Goal: Information Seeking & Learning: Learn about a topic

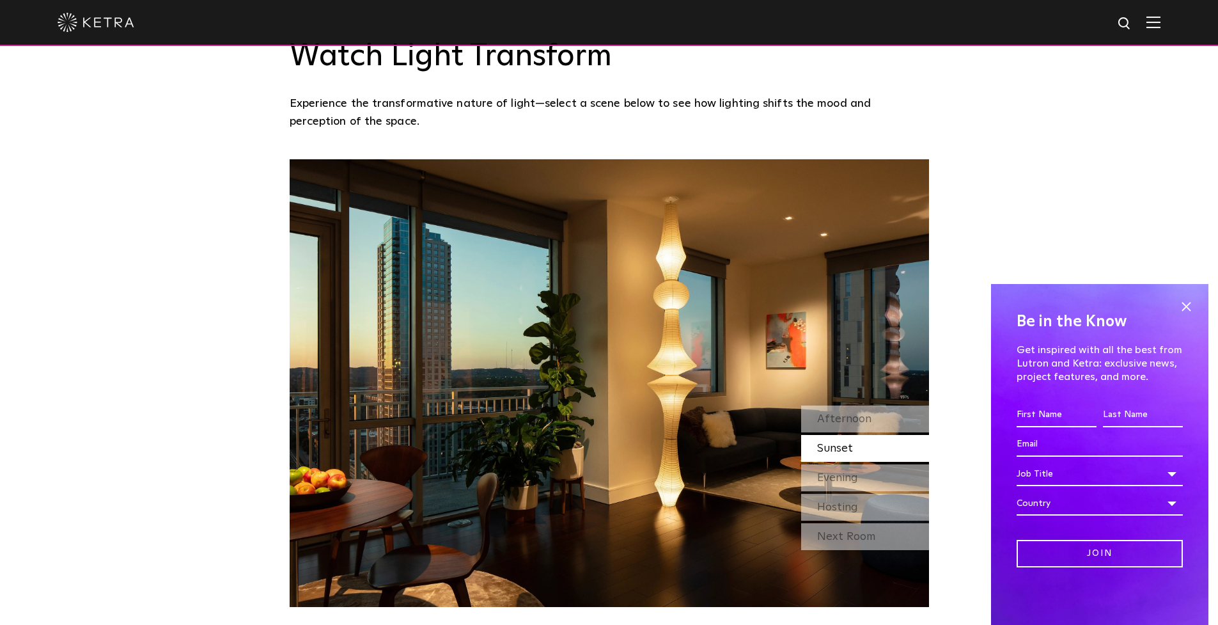
scroll to position [1097, 0]
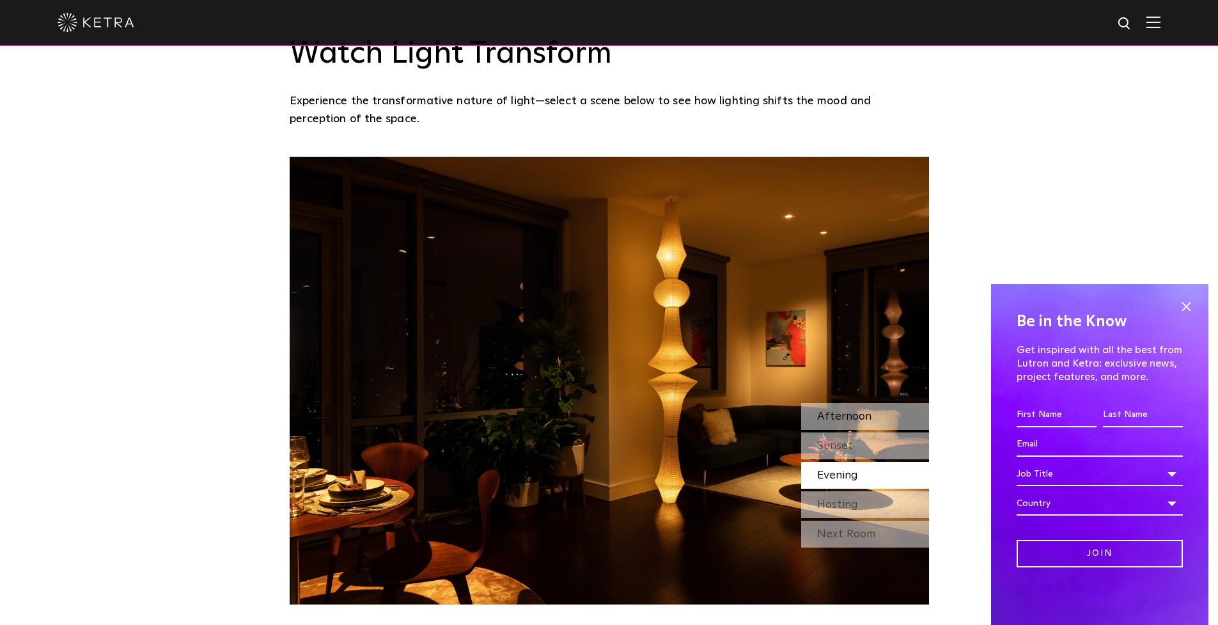
click at [845, 417] on span "Afternoon" at bounding box center [844, 417] width 54 height 12
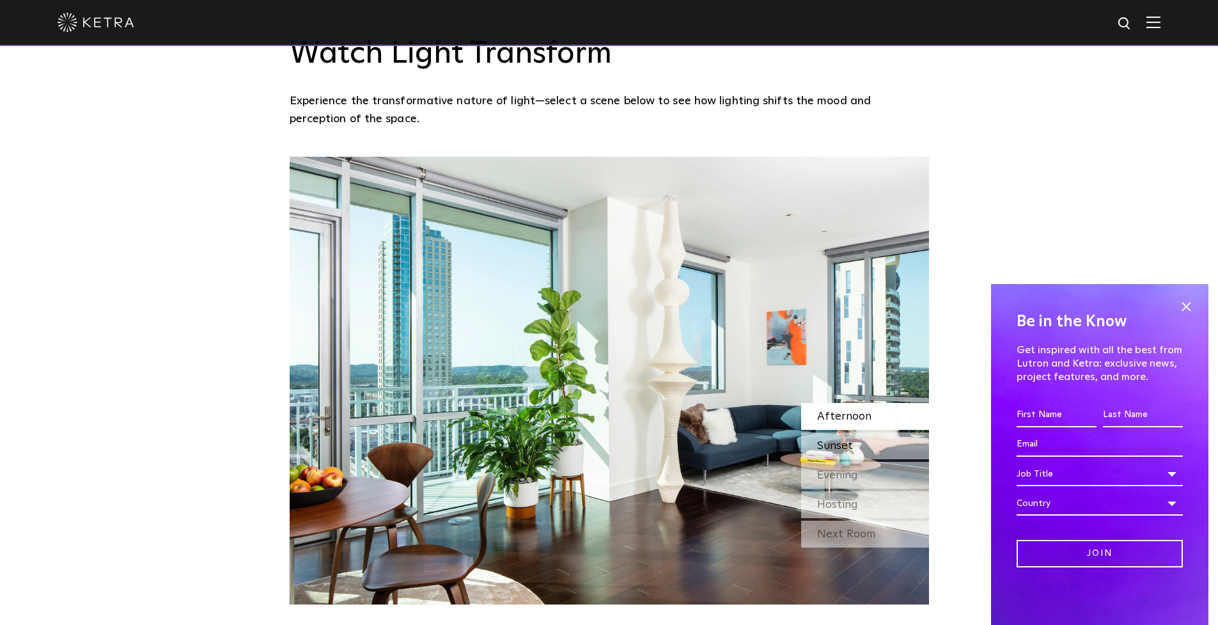
click at [843, 440] on span "Sunset" at bounding box center [835, 446] width 36 height 12
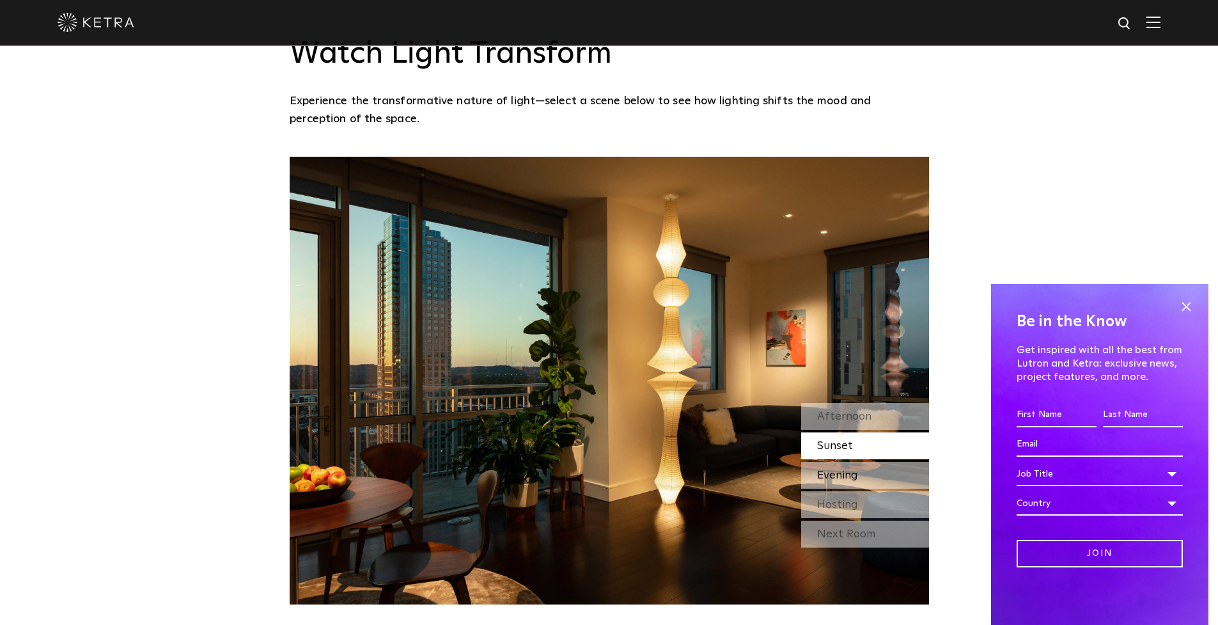
click at [833, 470] on span "Evening" at bounding box center [837, 475] width 41 height 12
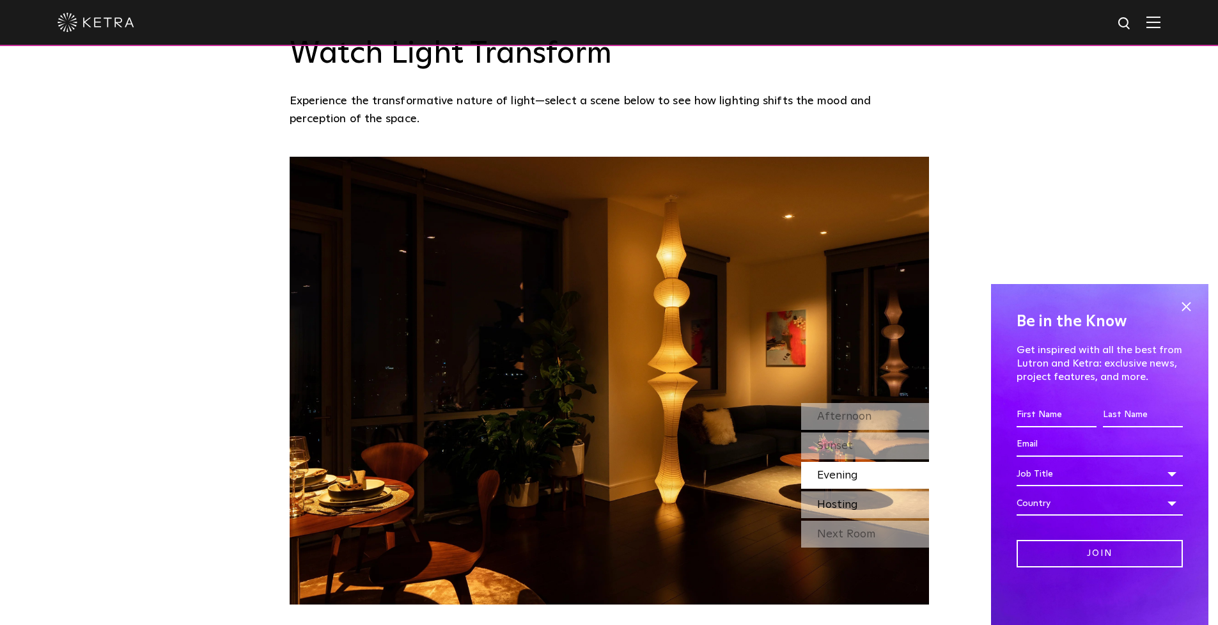
click at [835, 501] on span "Hosting" at bounding box center [837, 505] width 41 height 12
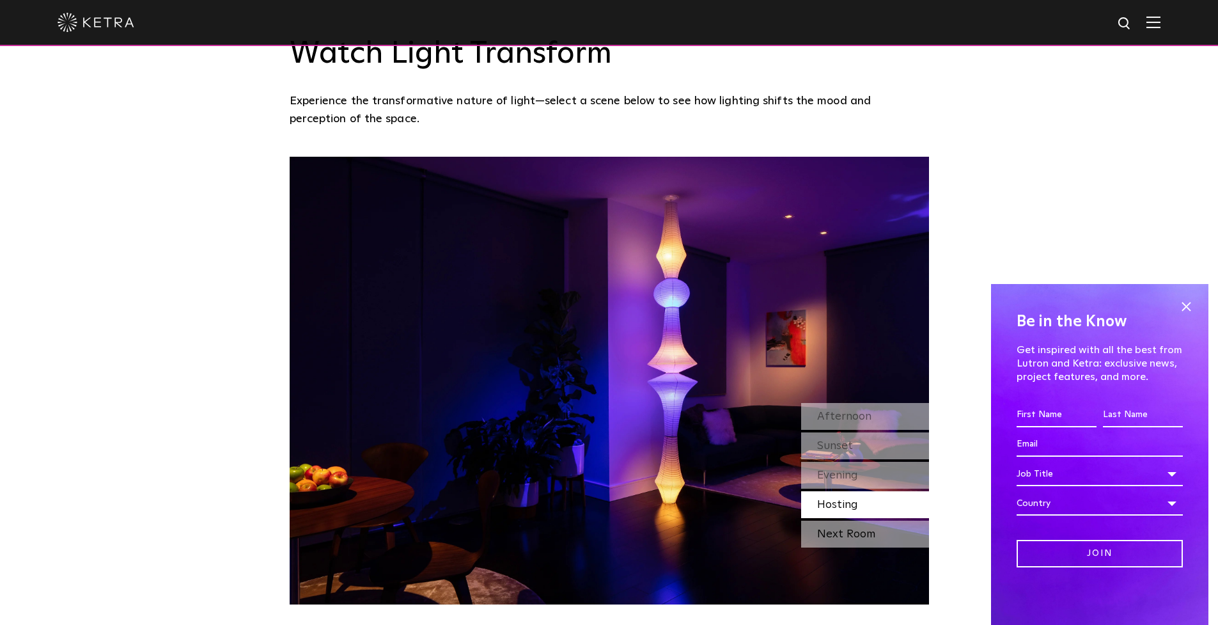
click at [842, 531] on div "Next Room" at bounding box center [865, 534] width 128 height 27
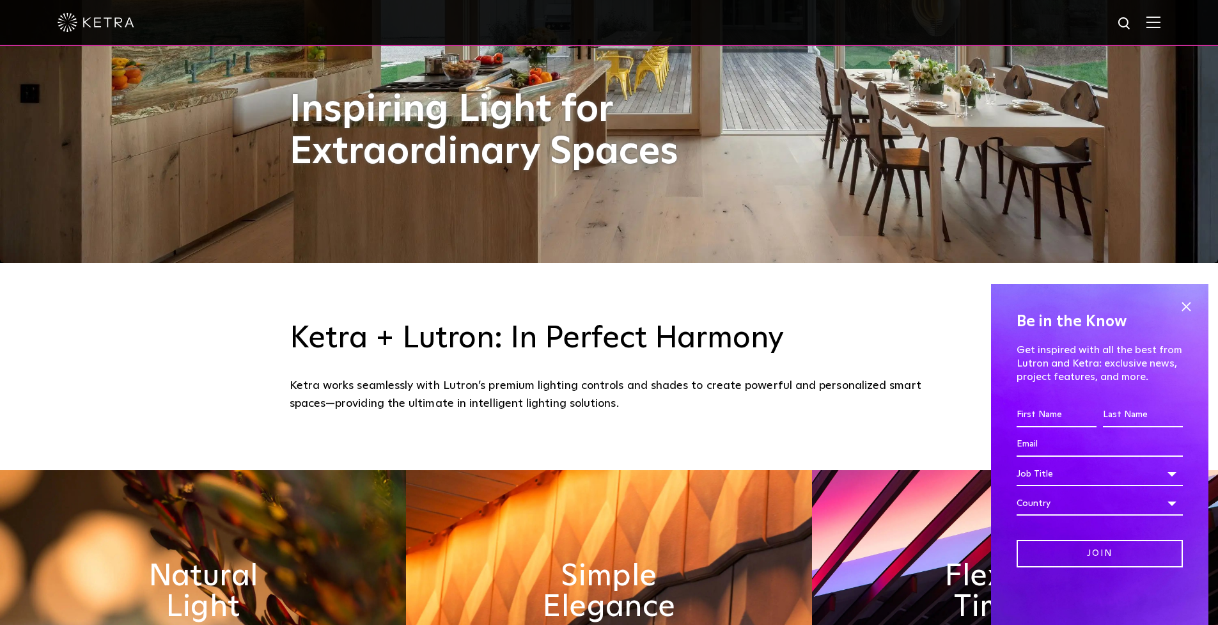
scroll to position [361, 0]
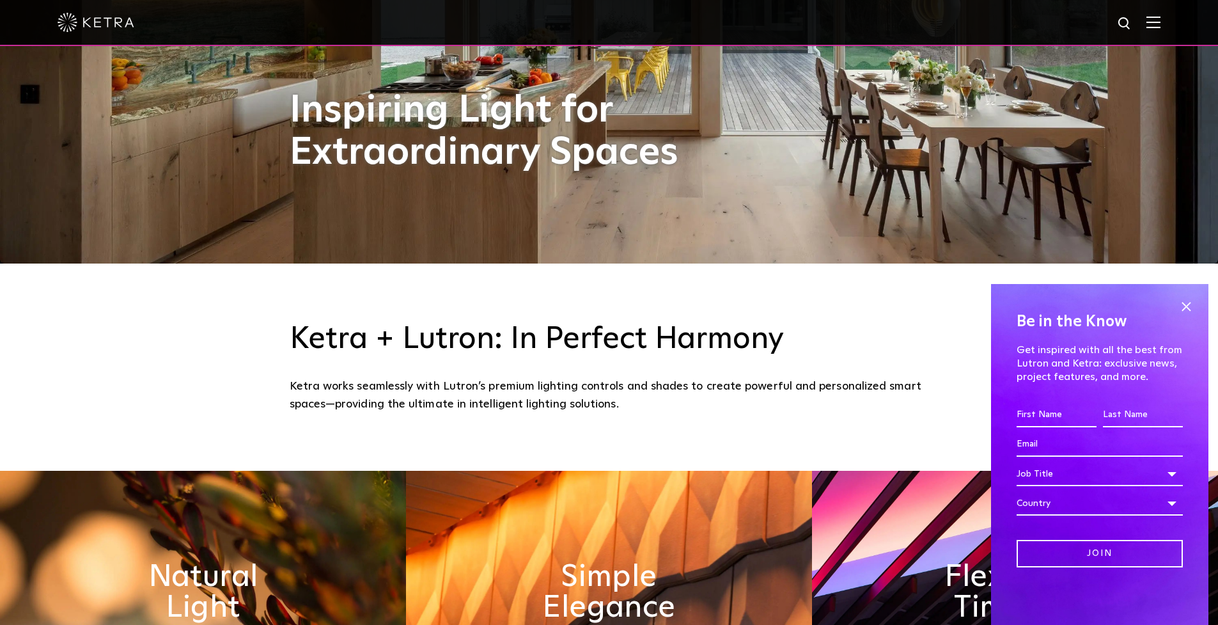
click at [1187, 302] on span at bounding box center [1186, 306] width 19 height 19
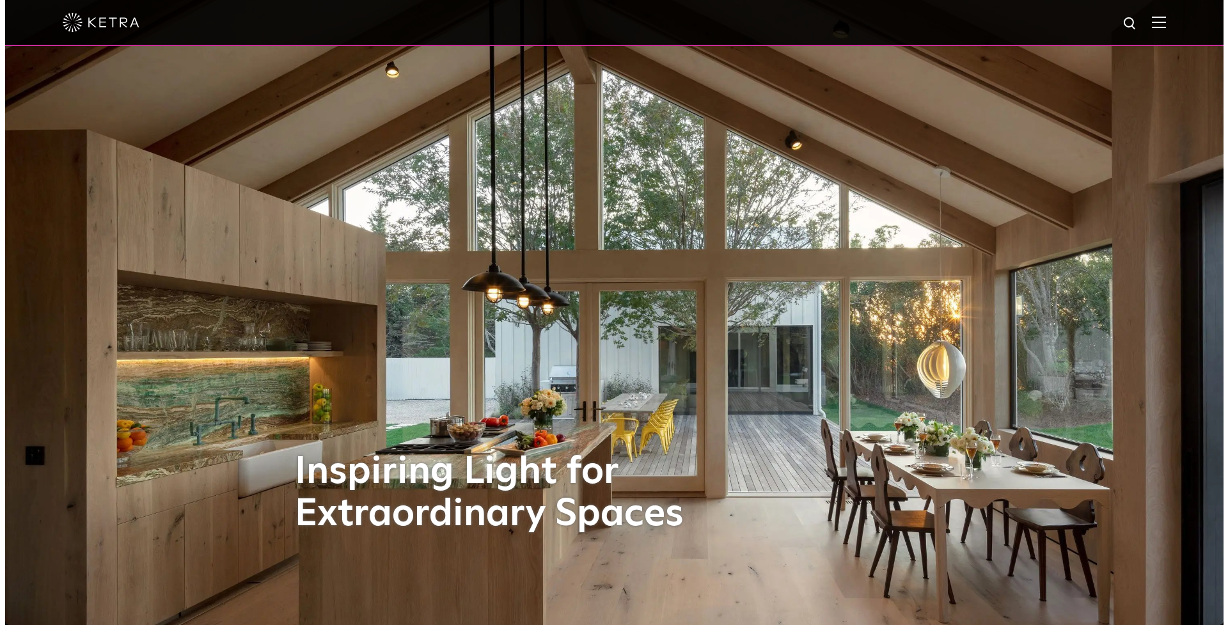
scroll to position [0, 0]
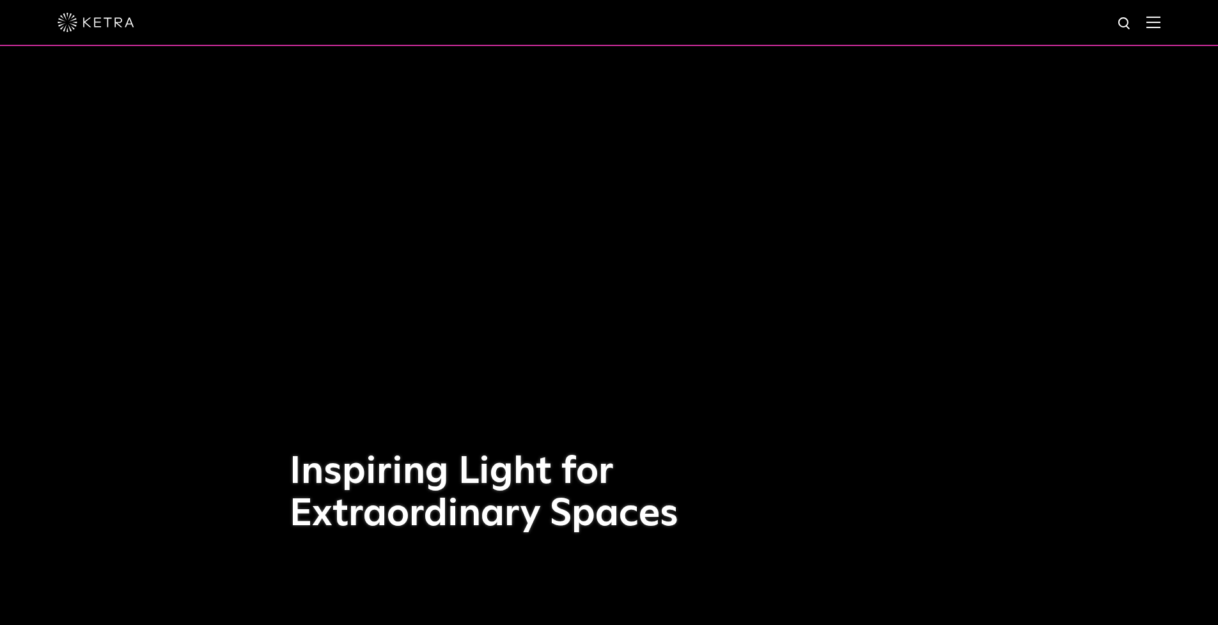
click at [1156, 23] on div at bounding box center [609, 22] width 1103 height 45
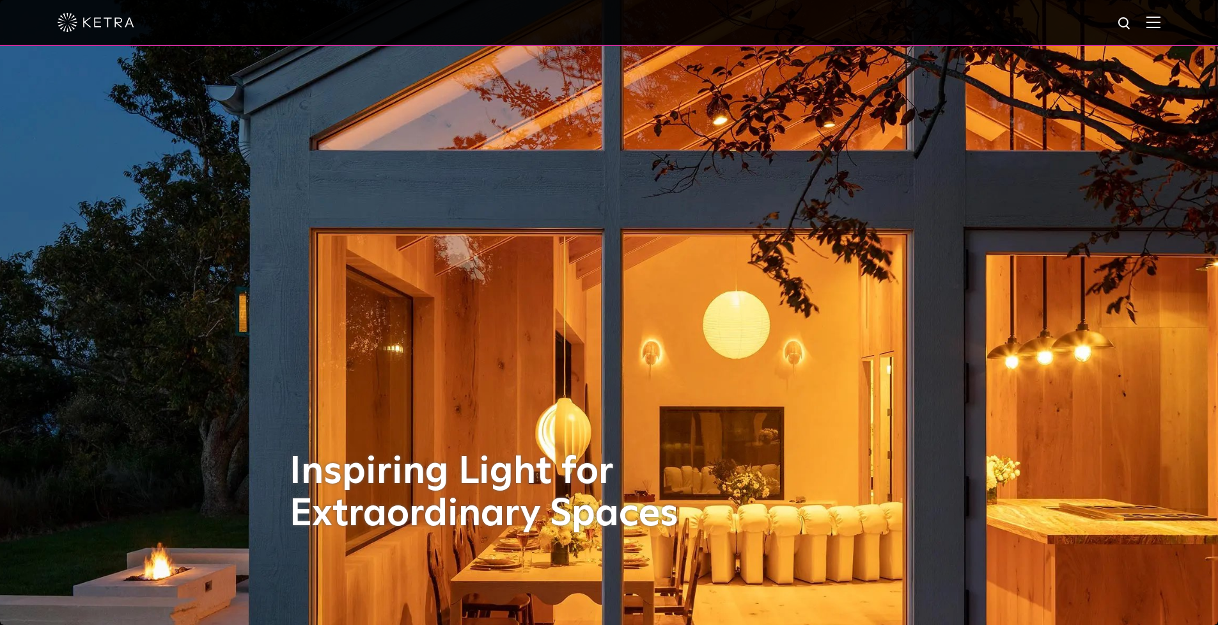
click at [1161, 25] on img at bounding box center [1154, 22] width 14 height 12
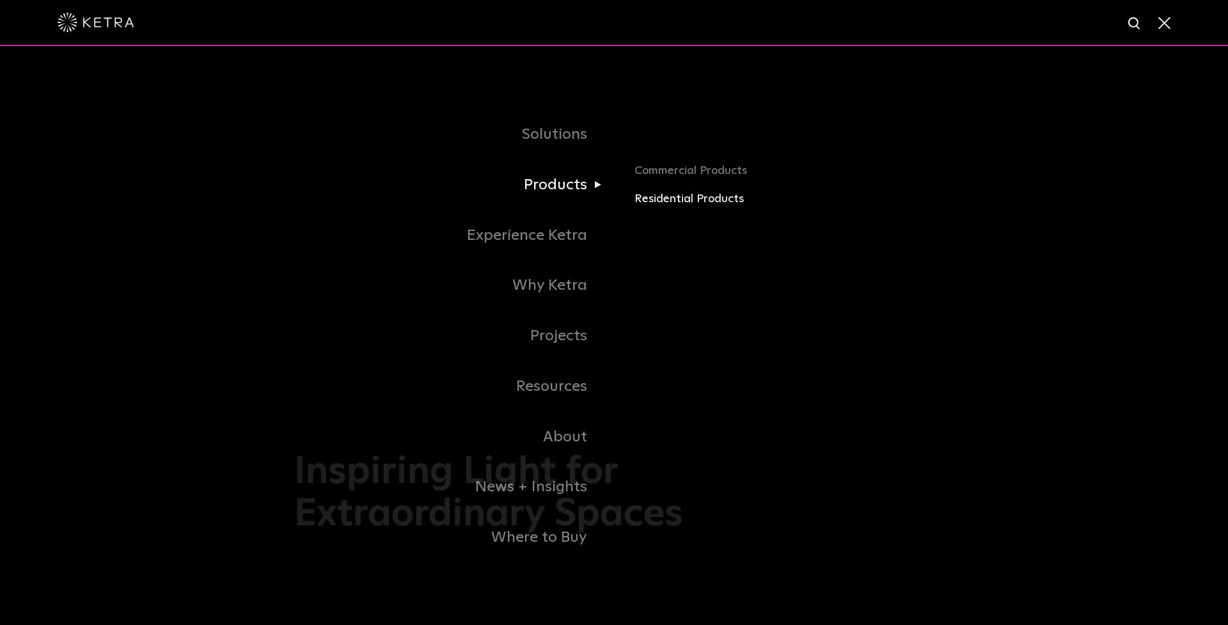
click at [658, 198] on link "Residential Products" at bounding box center [783, 199] width 299 height 19
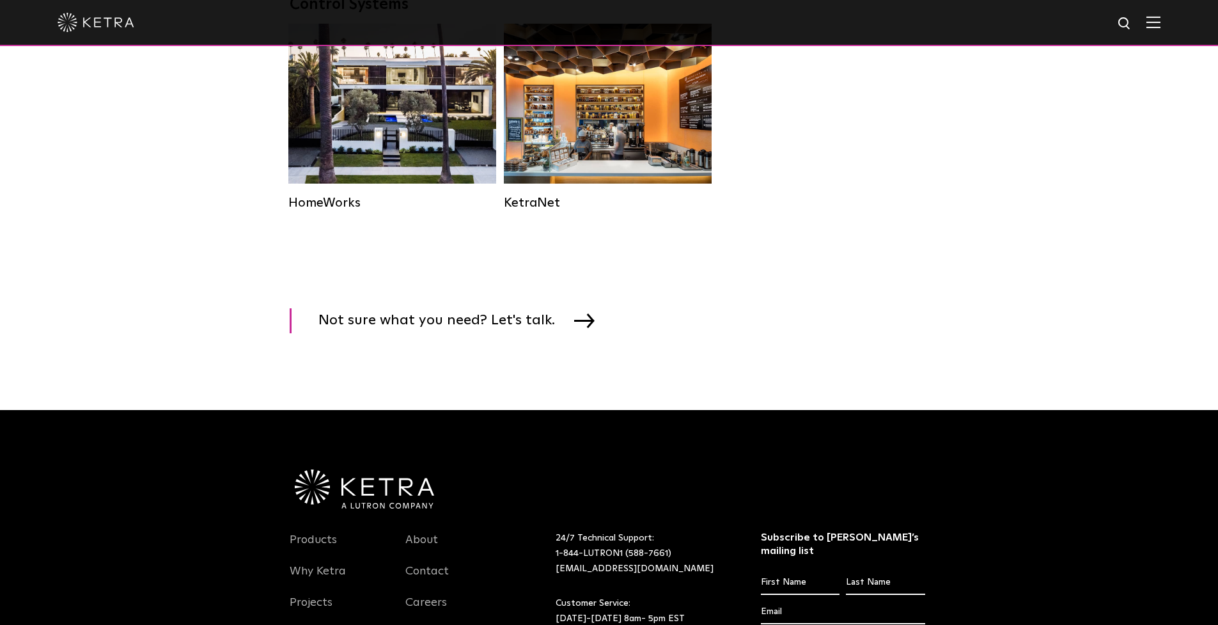
scroll to position [1766, 0]
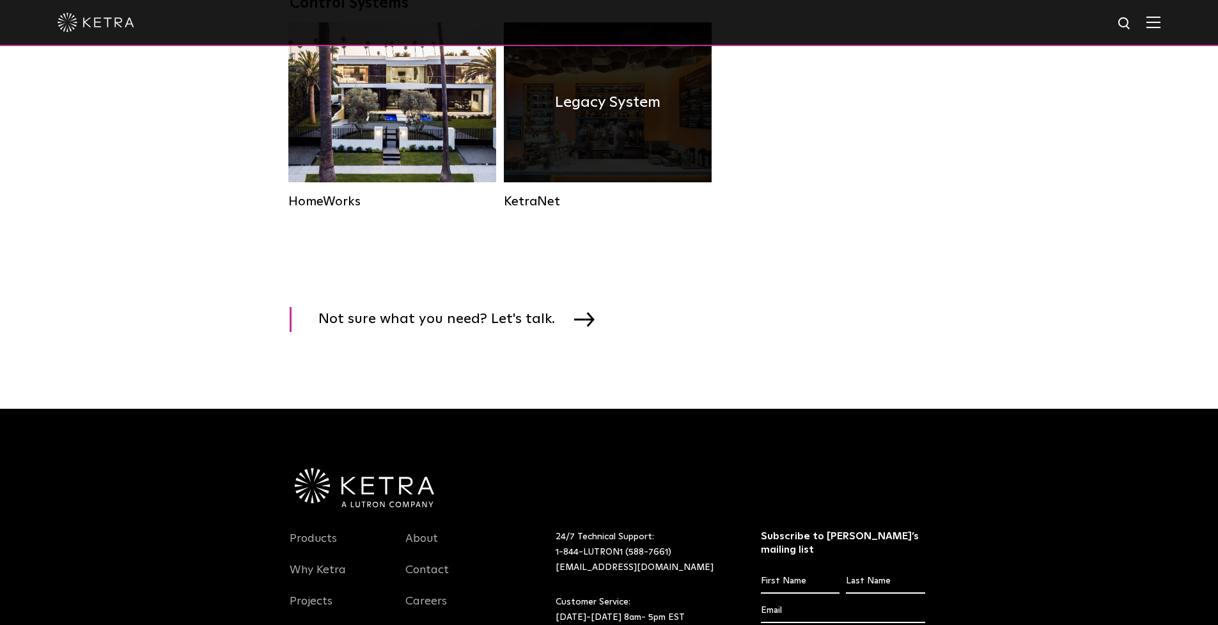
click at [597, 153] on div "Legacy System" at bounding box center [608, 102] width 208 height 160
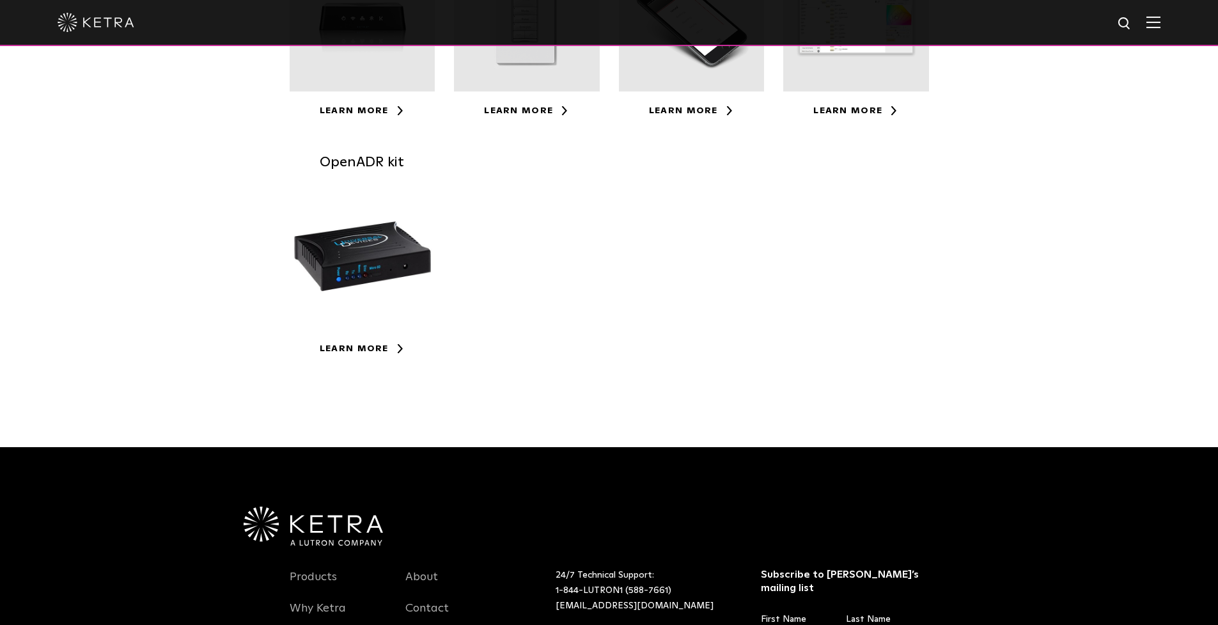
scroll to position [447, 0]
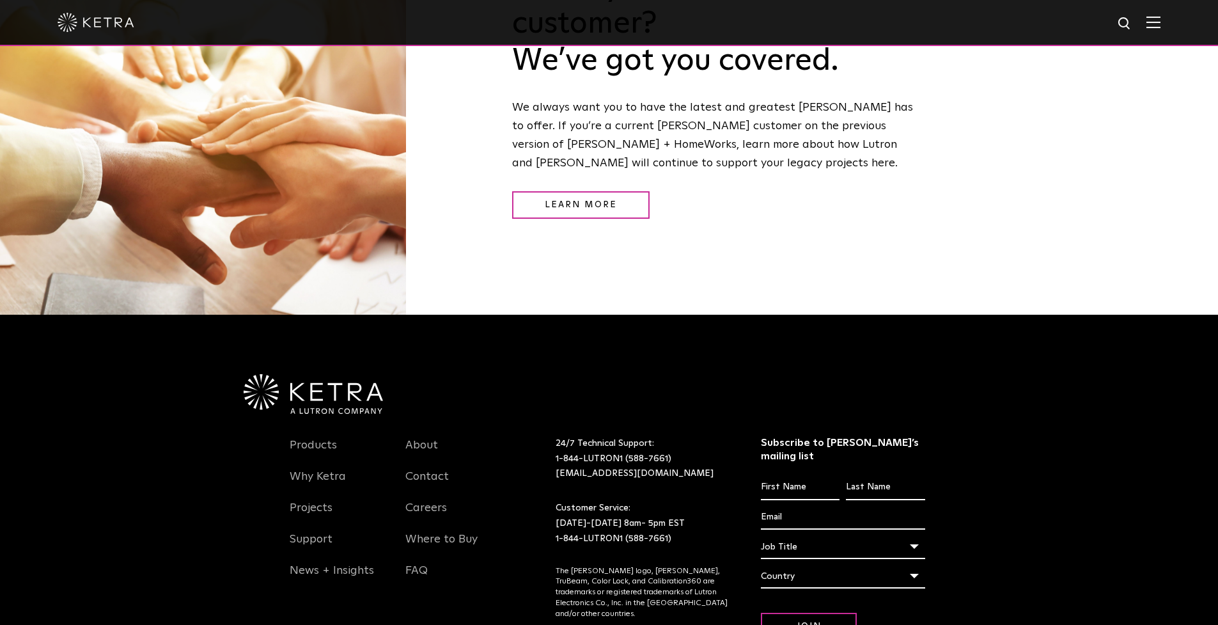
scroll to position [1747, 0]
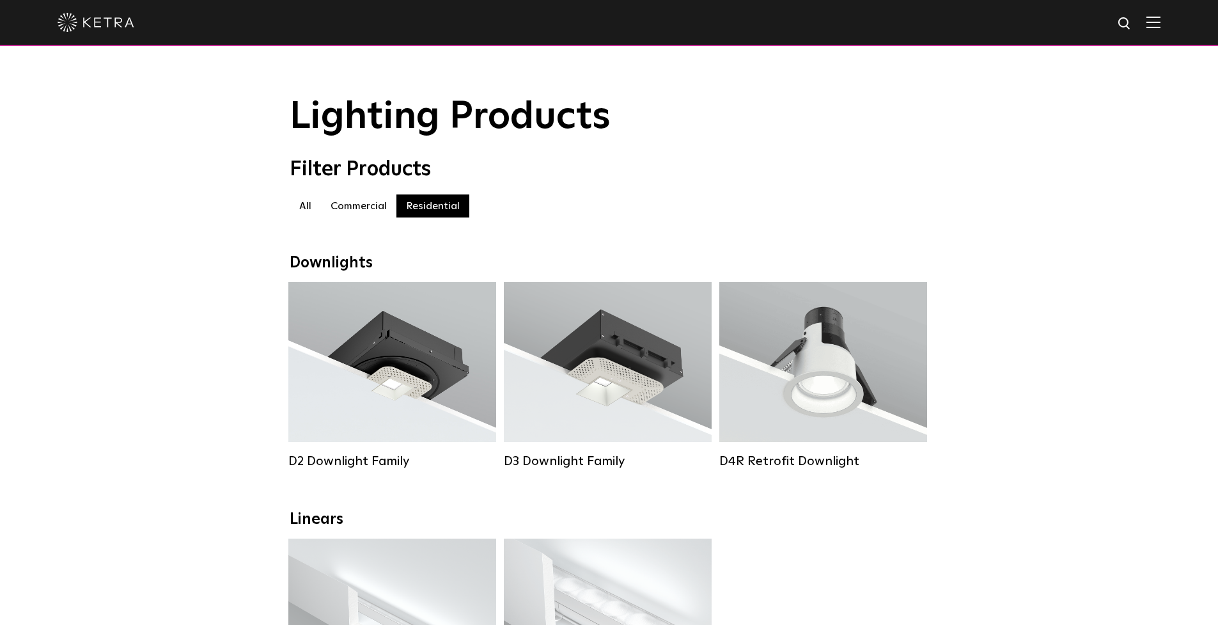
click at [1152, 23] on div at bounding box center [609, 22] width 1103 height 45
click at [1161, 28] on img at bounding box center [1154, 22] width 14 height 12
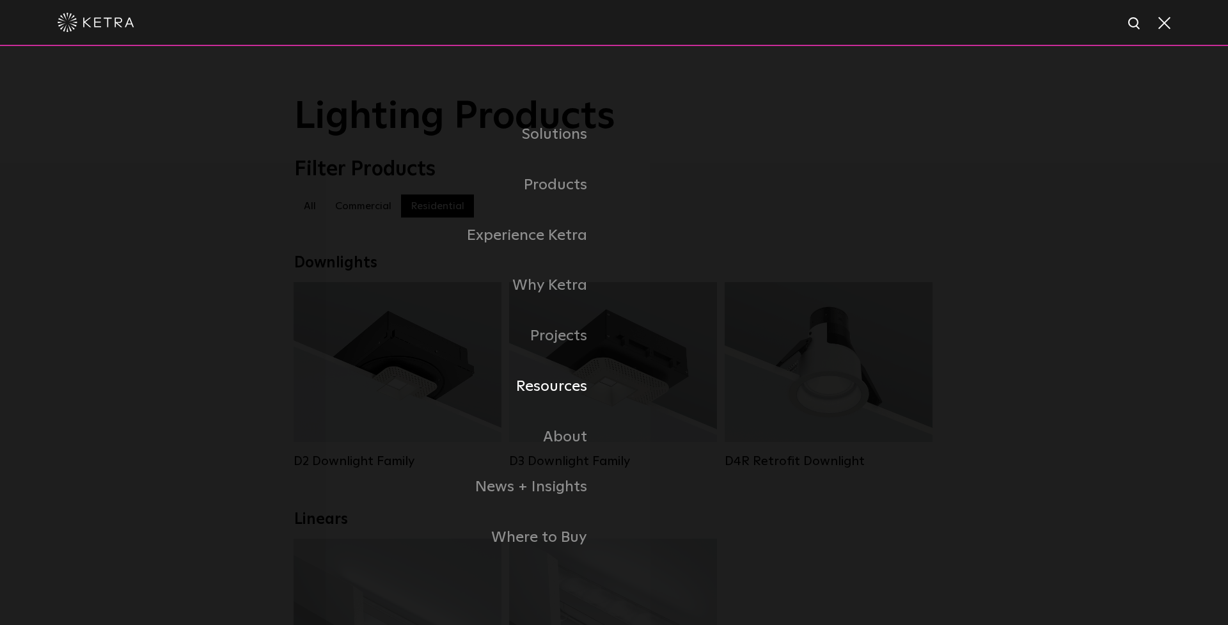
click at [551, 390] on link "Resources" at bounding box center [454, 386] width 320 height 51
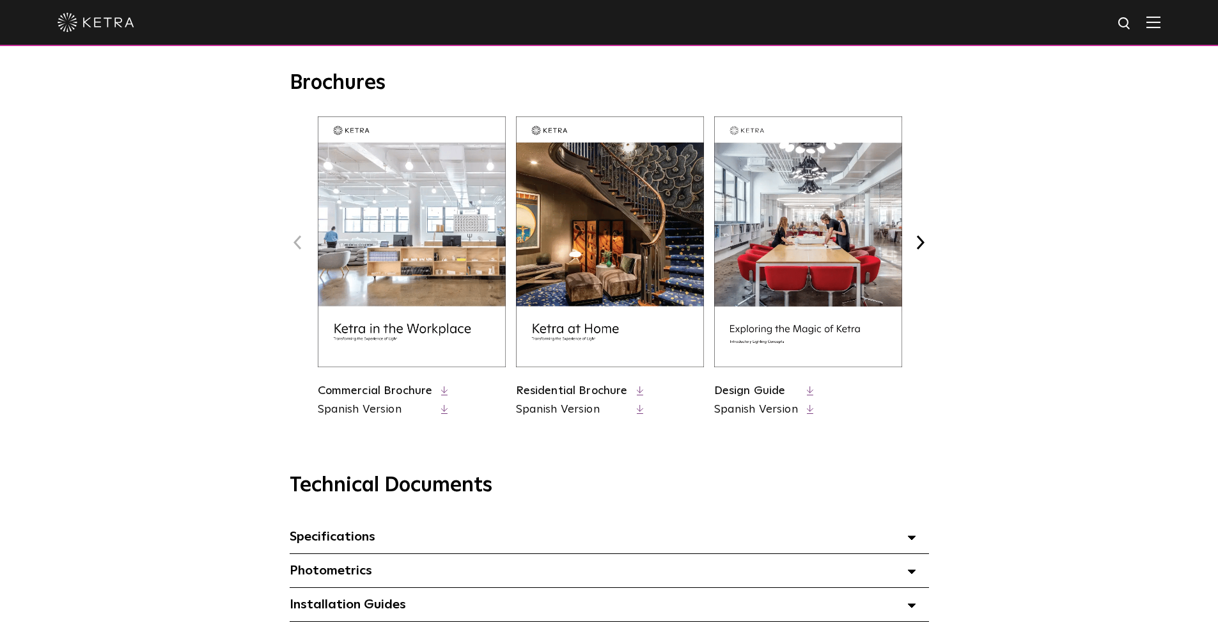
scroll to position [489, 0]
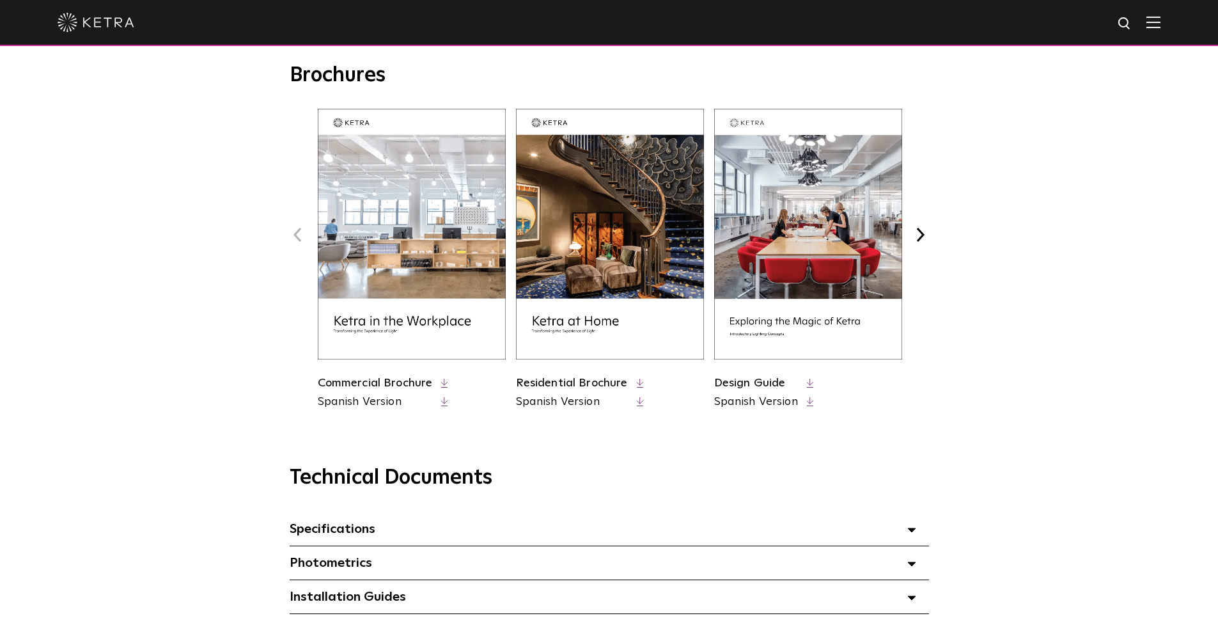
click at [808, 384] on icon at bounding box center [810, 384] width 7 height 10
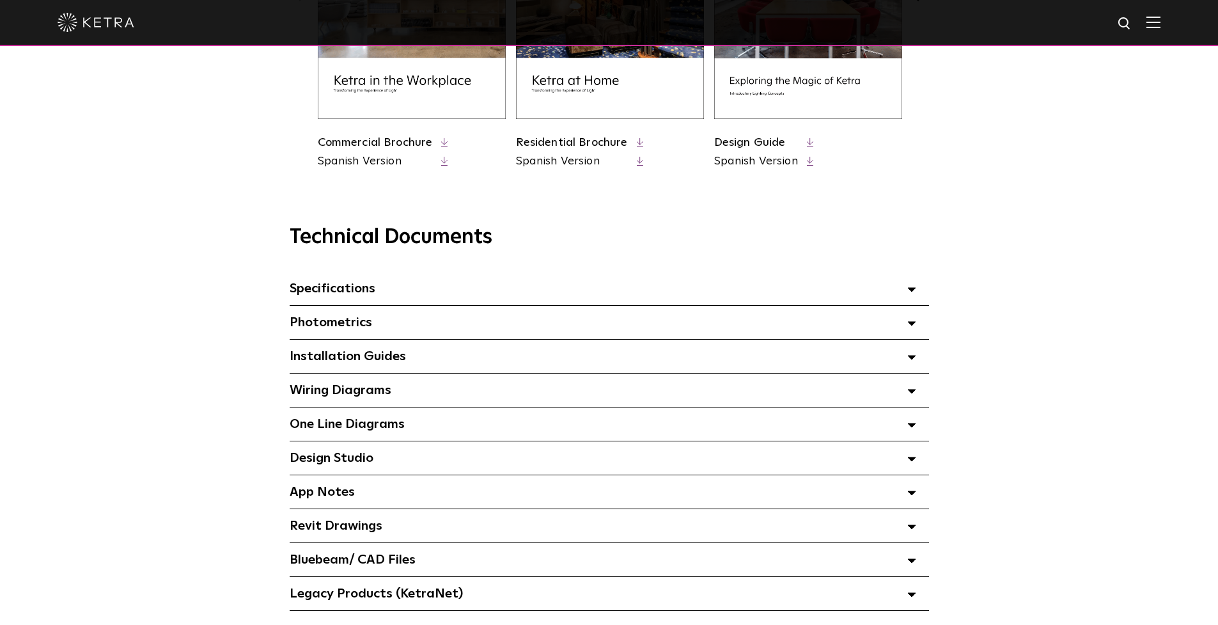
scroll to position [732, 0]
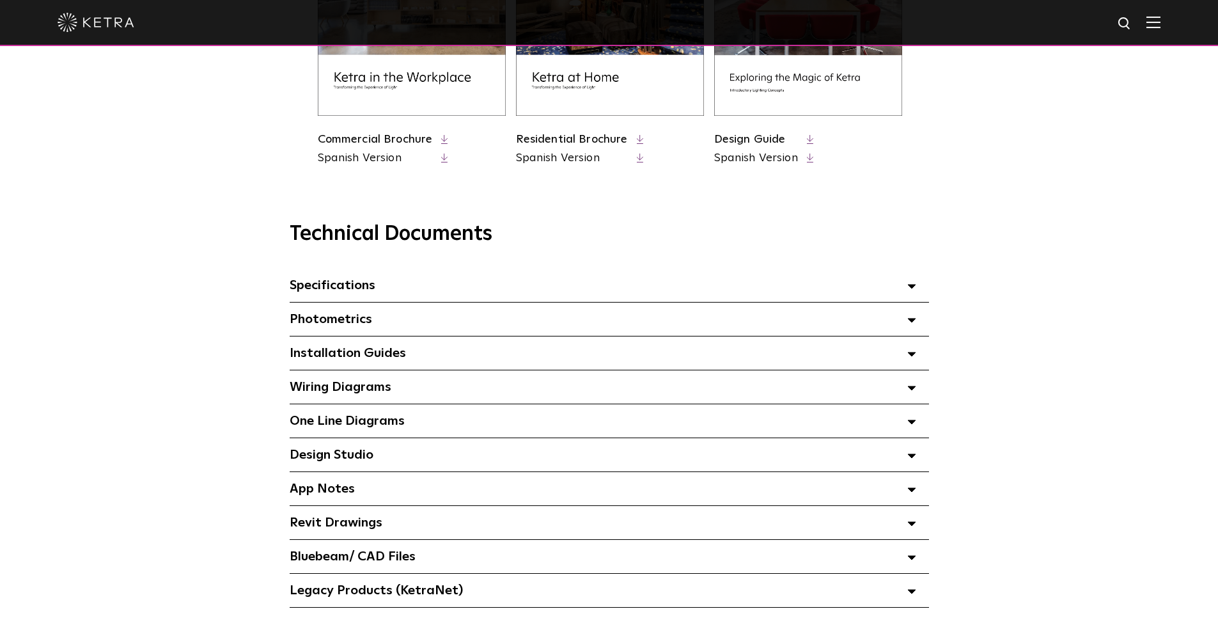
click at [915, 318] on icon at bounding box center [912, 320] width 9 height 4
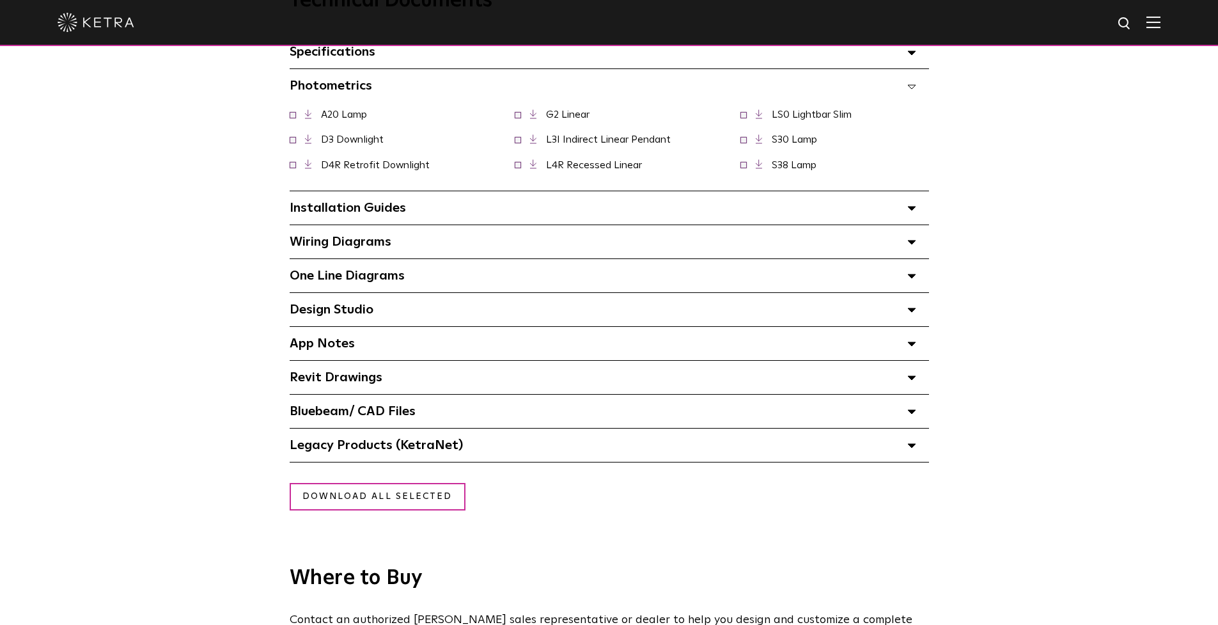
scroll to position [969, 0]
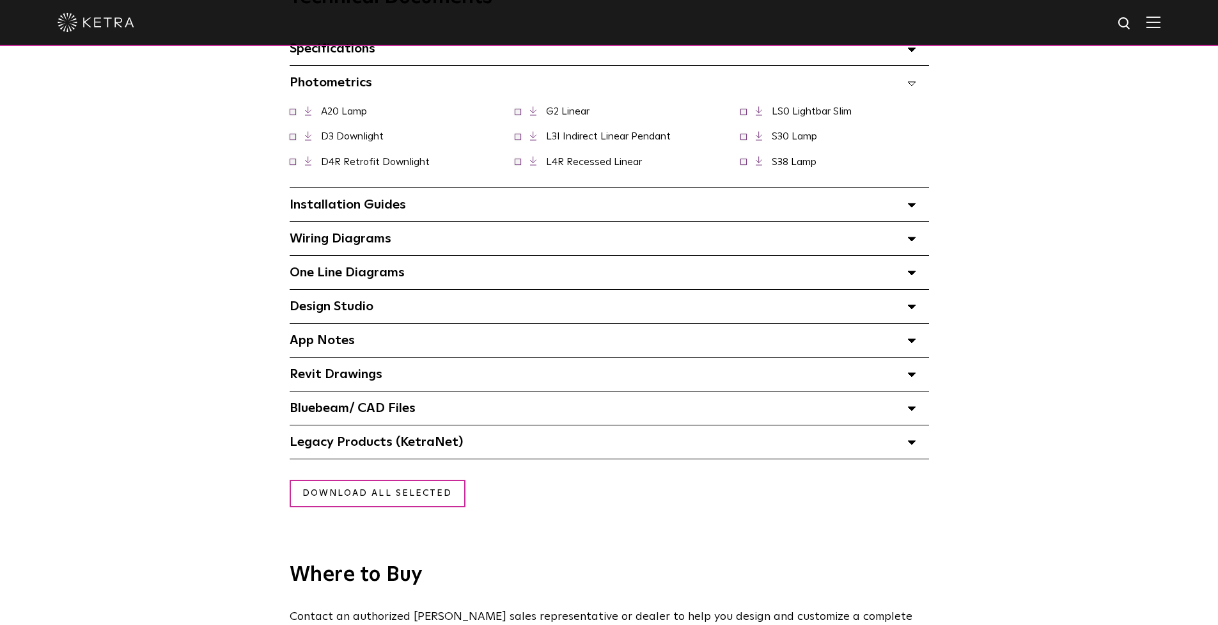
click at [378, 242] on span "Wiring Diagrams Select checkboxes to use the bulk download option below" at bounding box center [341, 238] width 102 height 13
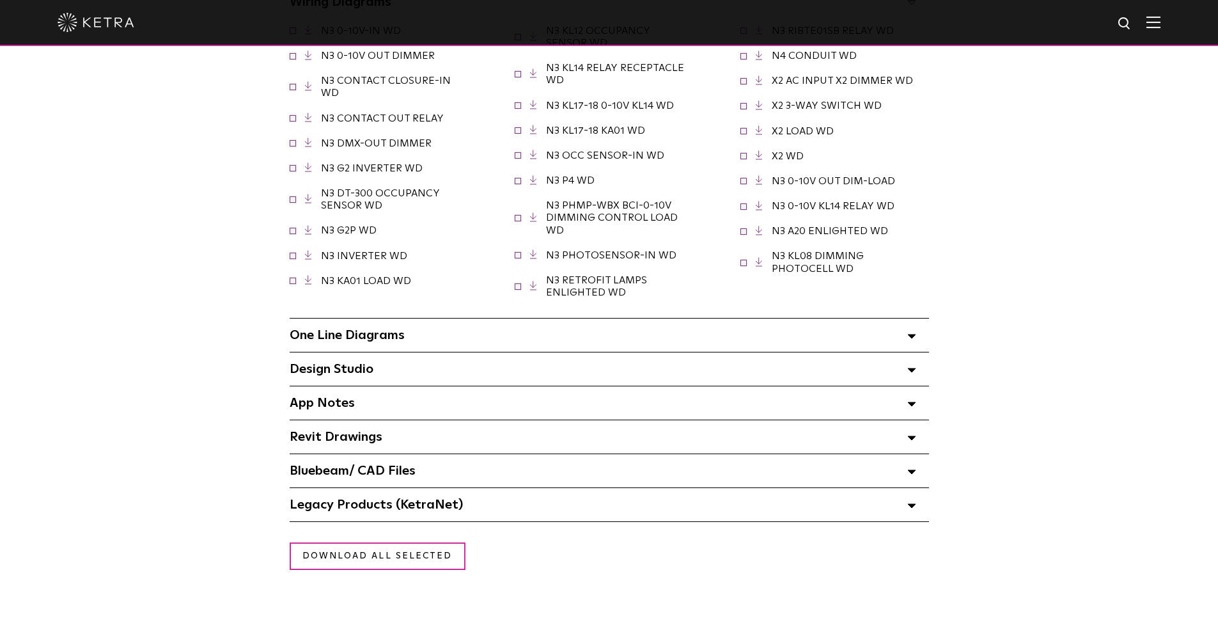
scroll to position [1215, 0]
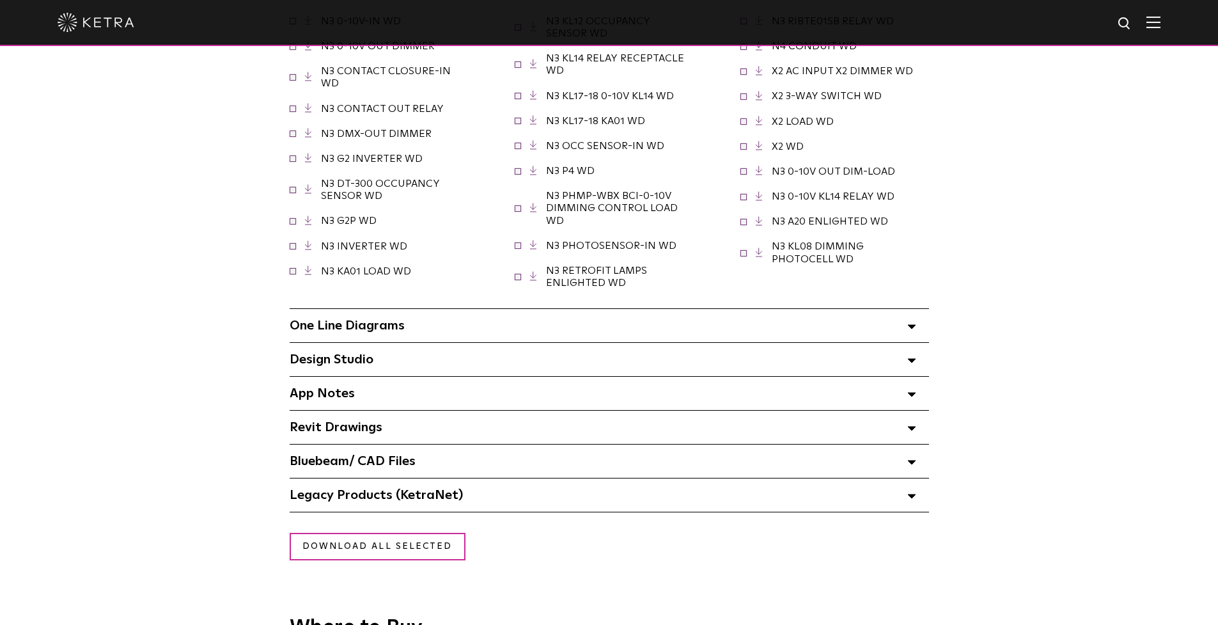
click at [427, 300] on div "N3 0-10V-IN WD" at bounding box center [609, 159] width 665 height 300
click at [414, 317] on div "One Line Diagrams Select checkboxes to use the bulk download option below" at bounding box center [610, 325] width 640 height 33
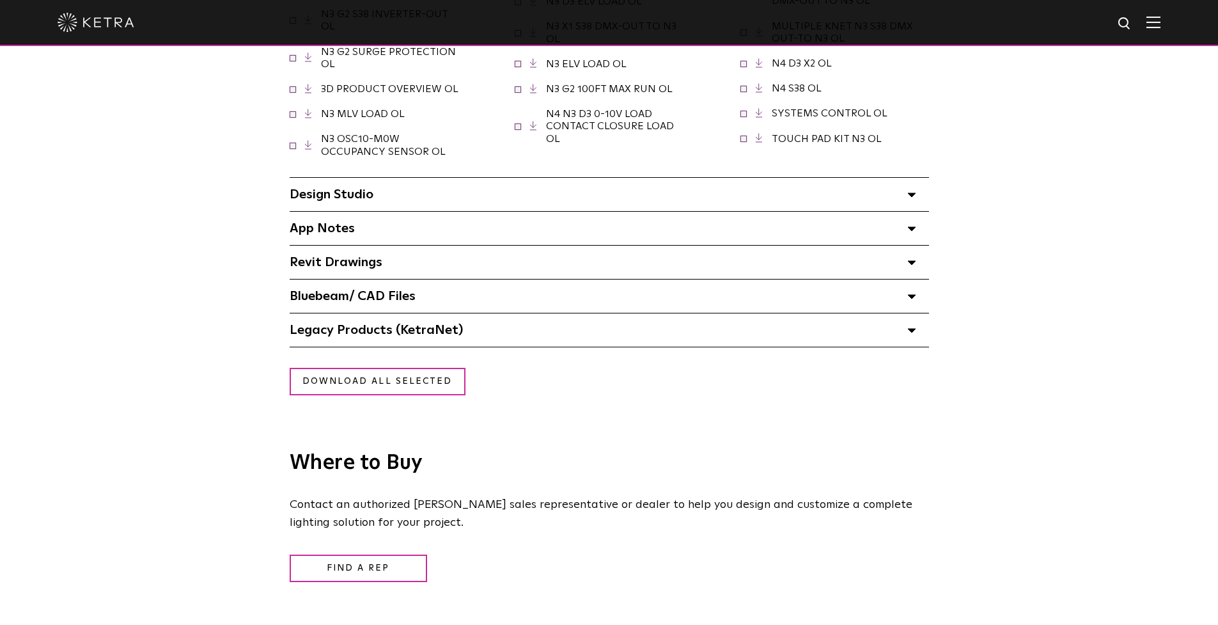
scroll to position [1784, 0]
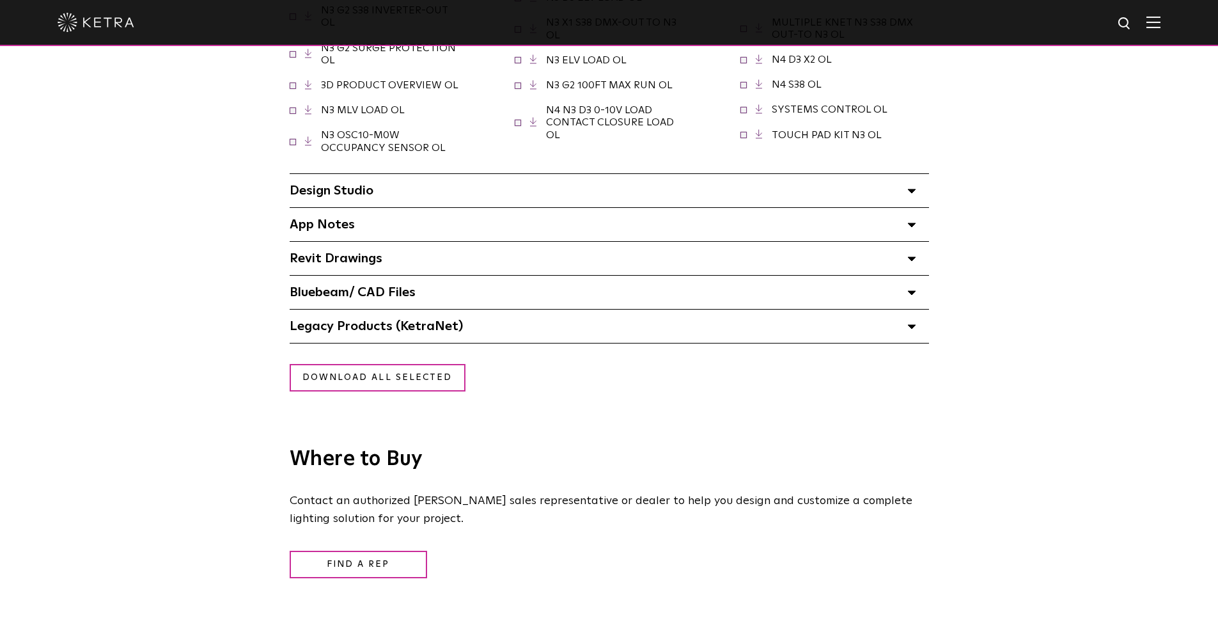
click at [911, 256] on icon at bounding box center [912, 258] width 9 height 4
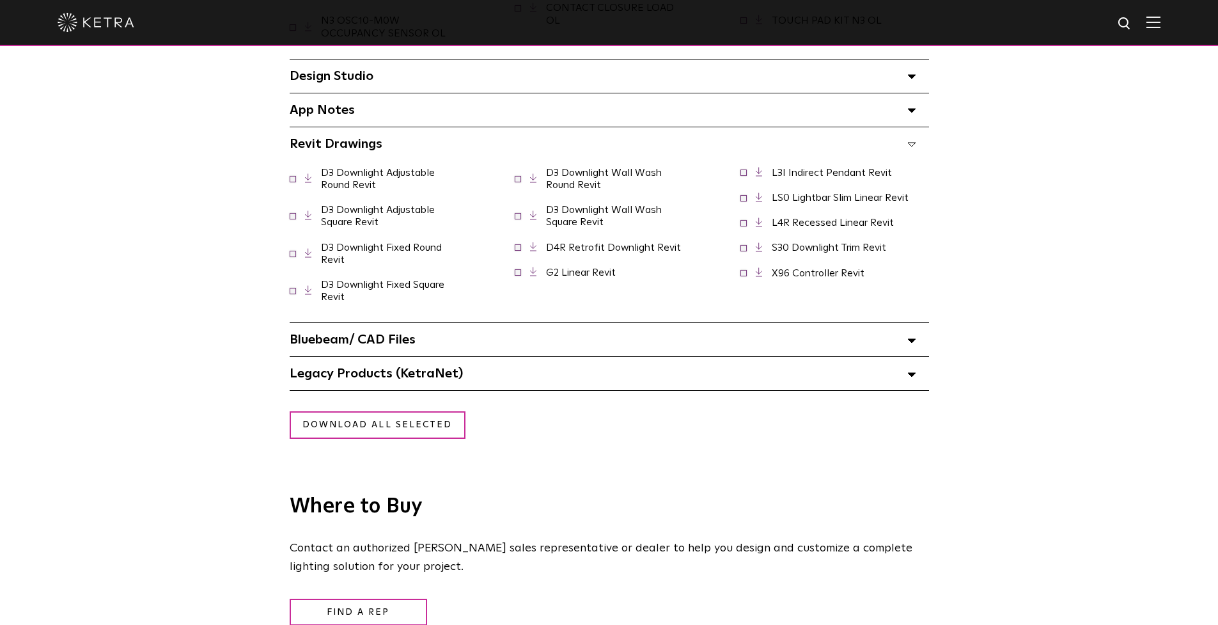
scroll to position [1902, 0]
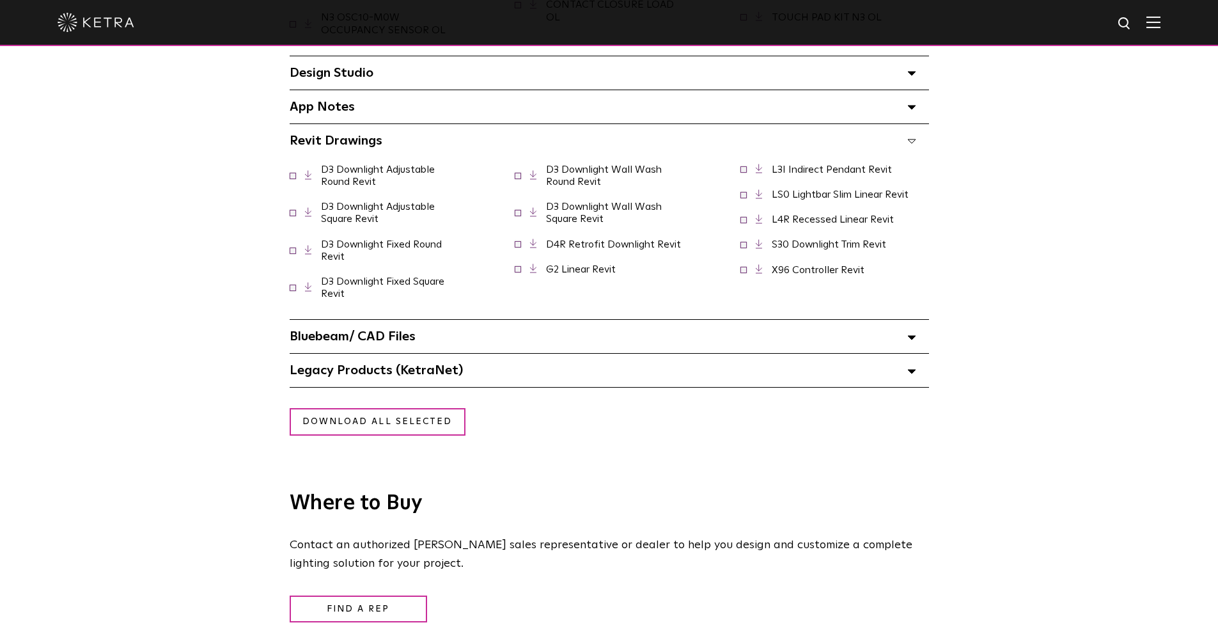
click at [916, 320] on div "Bluebeam/ CAD Files" at bounding box center [610, 336] width 640 height 33
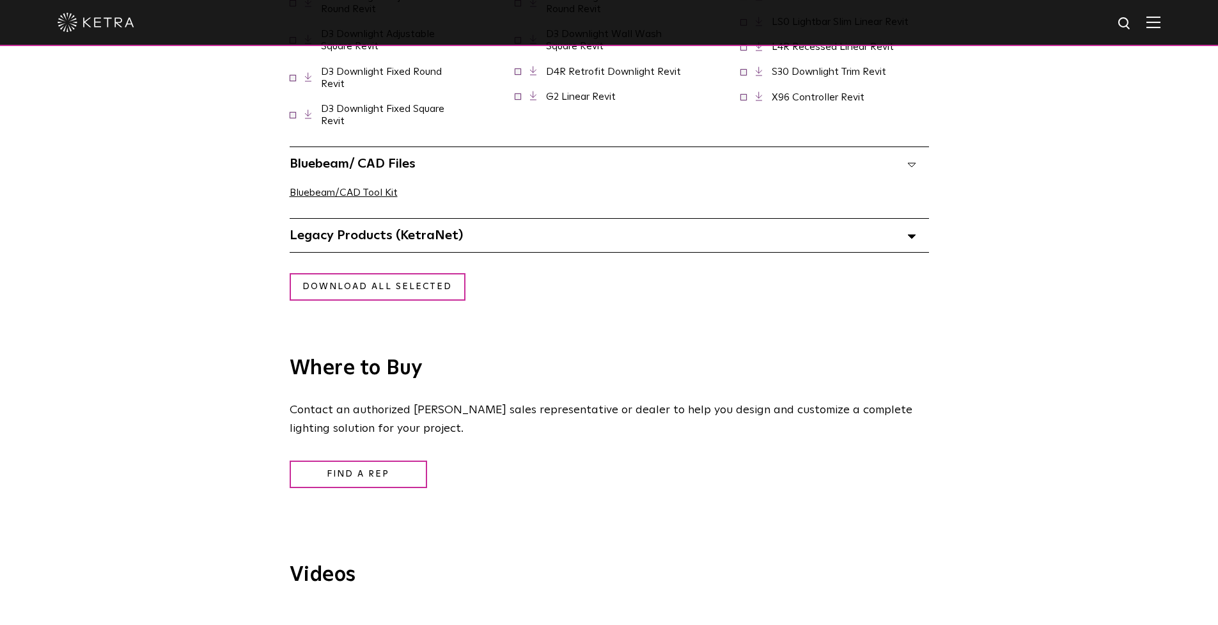
scroll to position [2080, 0]
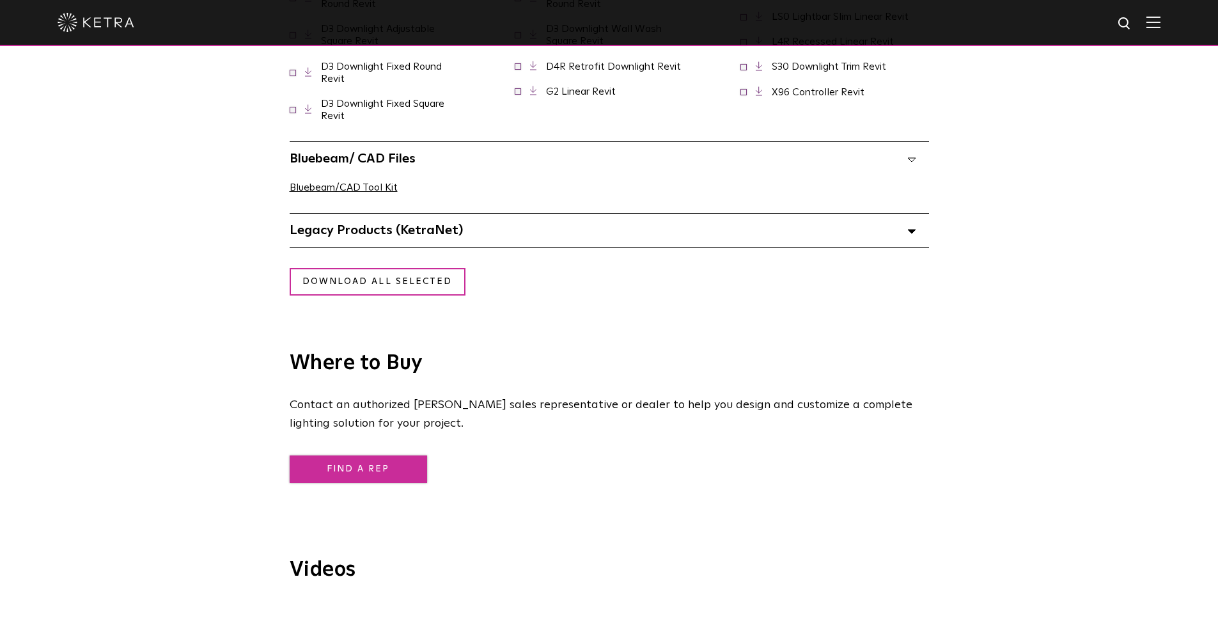
click at [378, 455] on link "Find a Rep" at bounding box center [359, 469] width 138 height 28
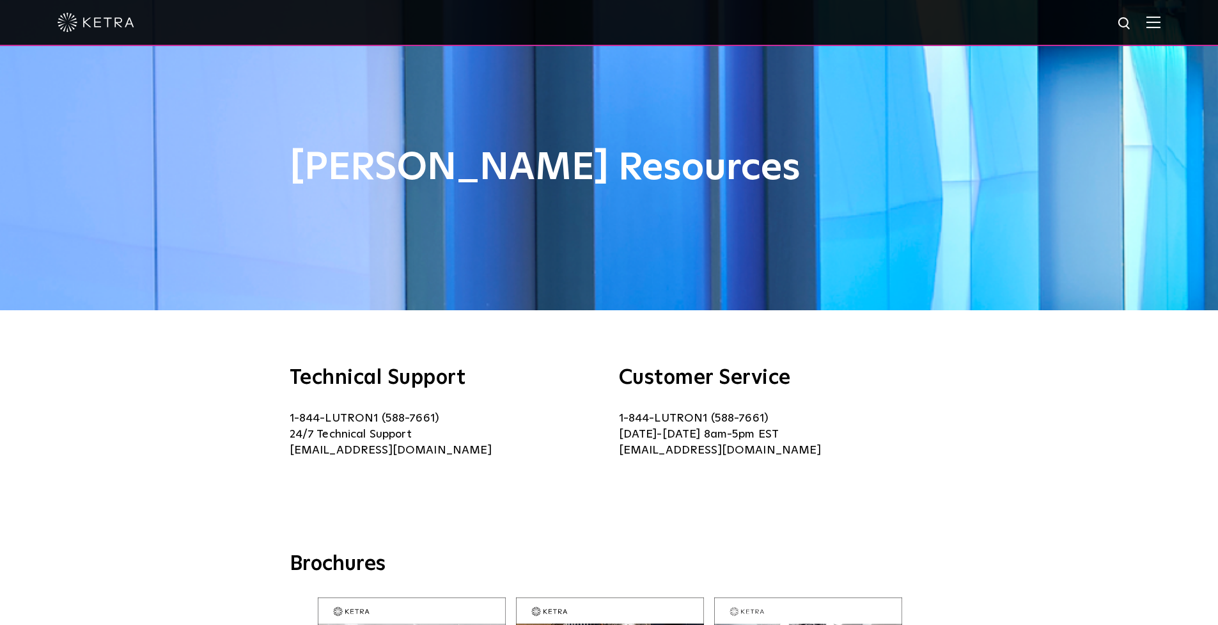
scroll to position [0, 0]
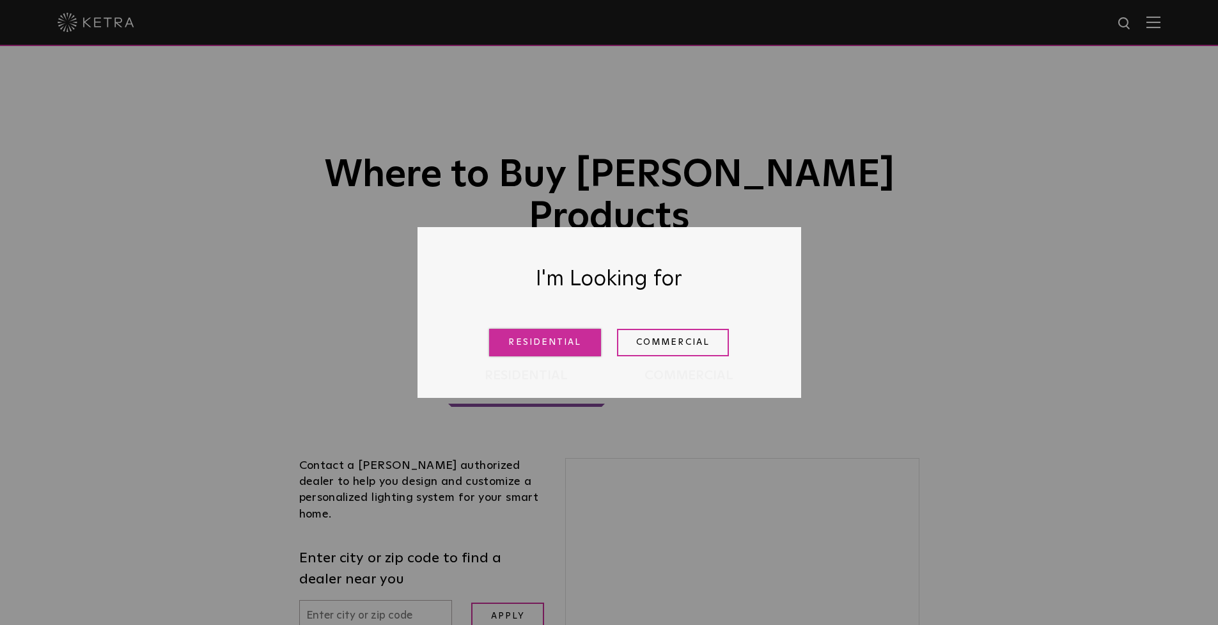
click at [557, 342] on link "Residential" at bounding box center [545, 343] width 112 height 28
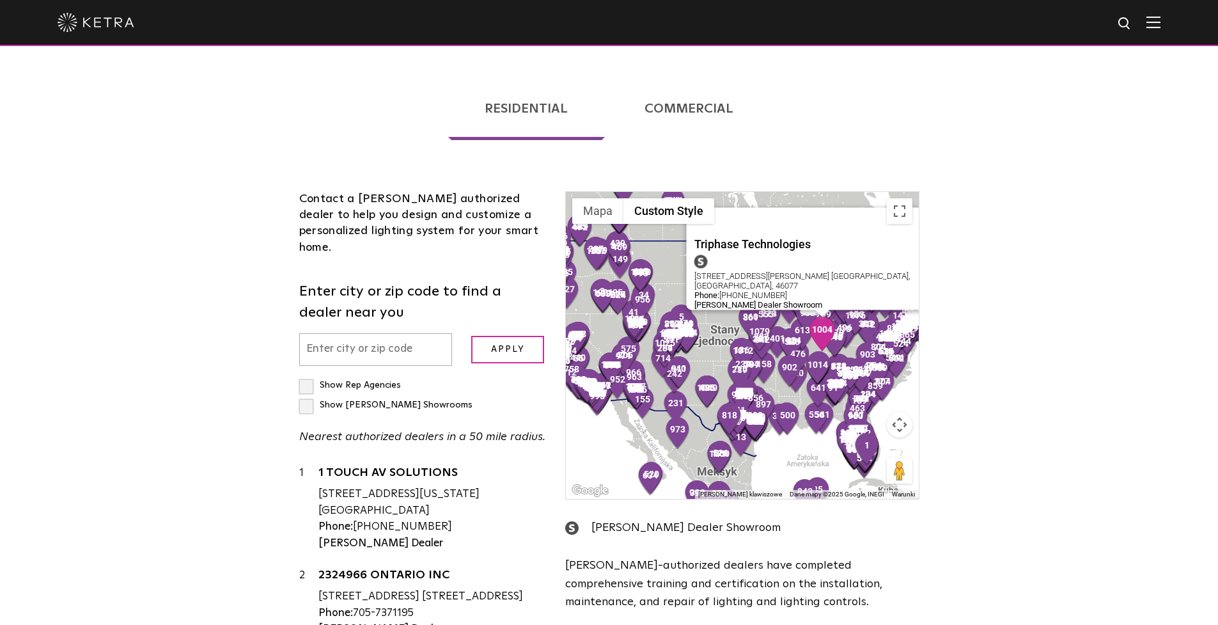
scroll to position [264, 0]
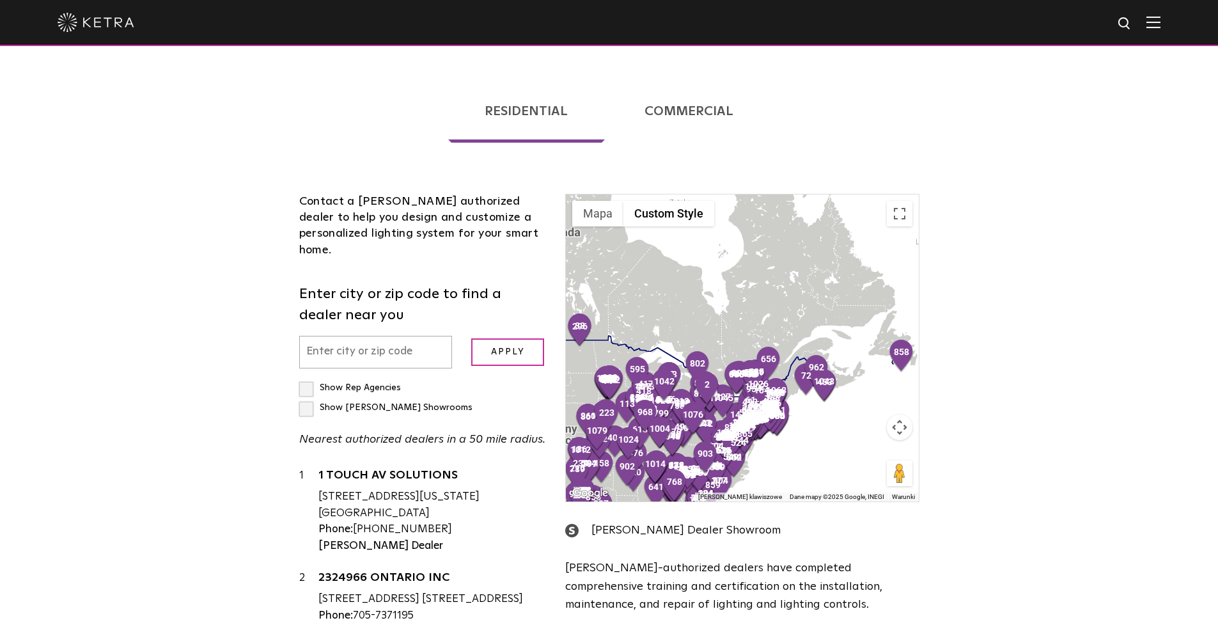
drag, startPoint x: 796, startPoint y: 240, endPoint x: 675, endPoint y: 285, distance: 129.1
click at [675, 285] on div at bounding box center [742, 347] width 352 height 307
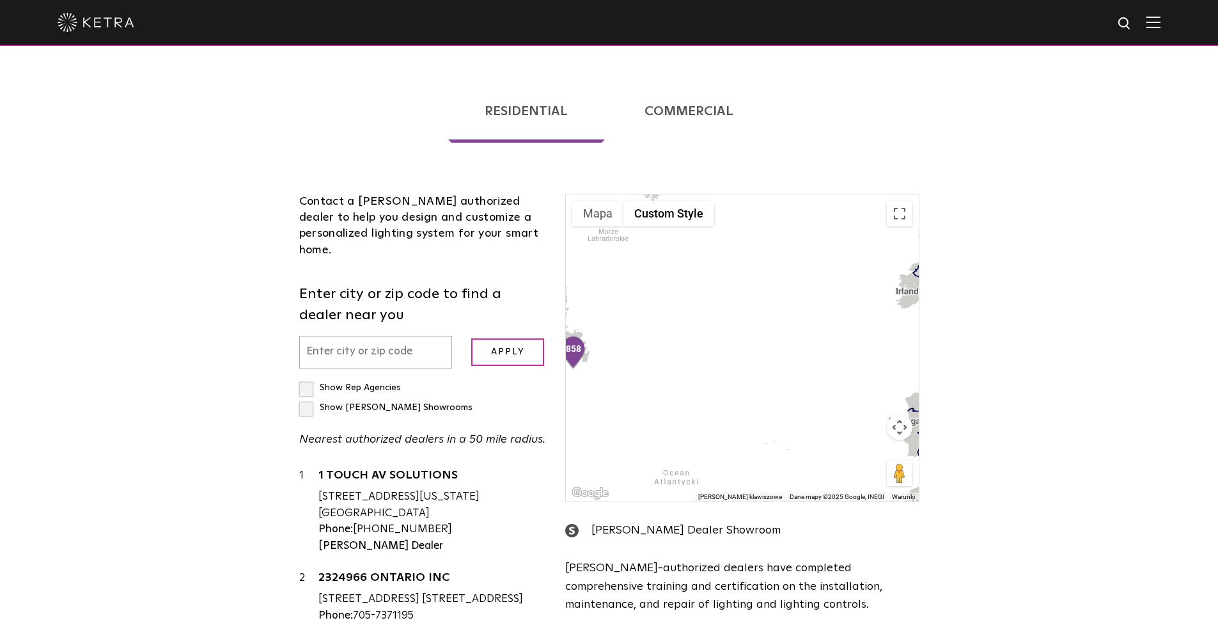
drag, startPoint x: 842, startPoint y: 275, endPoint x: 512, endPoint y: 273, distance: 330.0
click at [512, 273] on div "Contact a [PERSON_NAME] authorized dealer to help you design and customize a pe…" at bounding box center [610, 452] width 640 height 594
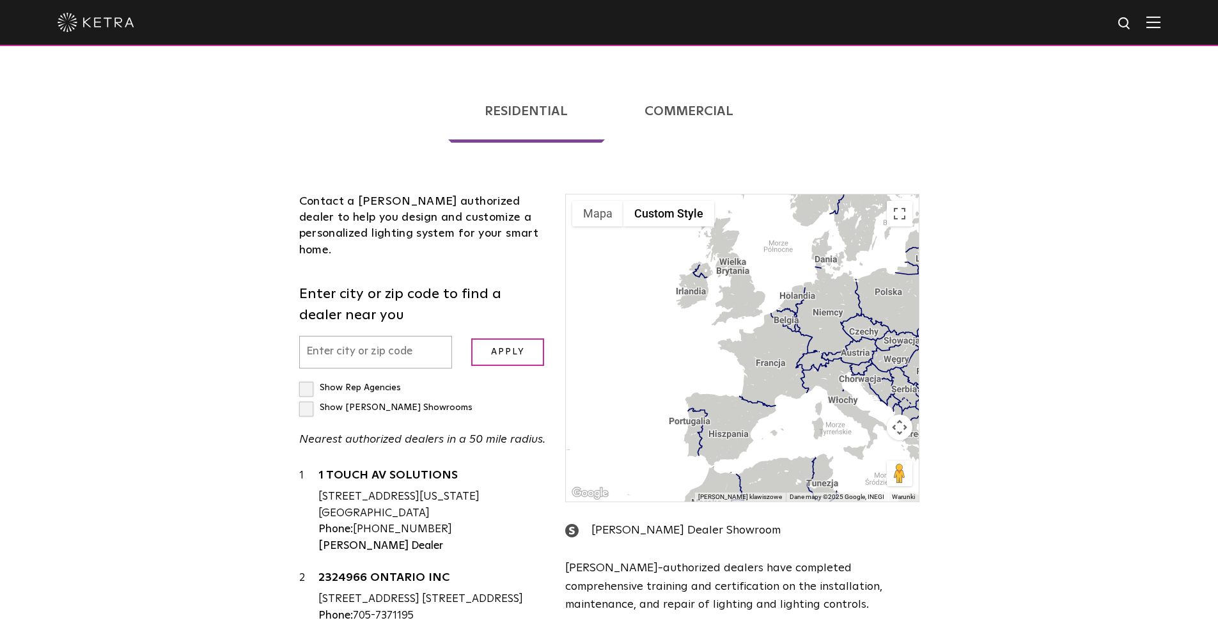
drag, startPoint x: 784, startPoint y: 336, endPoint x: 737, endPoint y: 332, distance: 46.8
click at [700, 349] on div at bounding box center [742, 347] width 352 height 307
drag, startPoint x: 795, startPoint y: 313, endPoint x: 720, endPoint y: 362, distance: 89.6
click at [720, 362] on div at bounding box center [742, 347] width 352 height 307
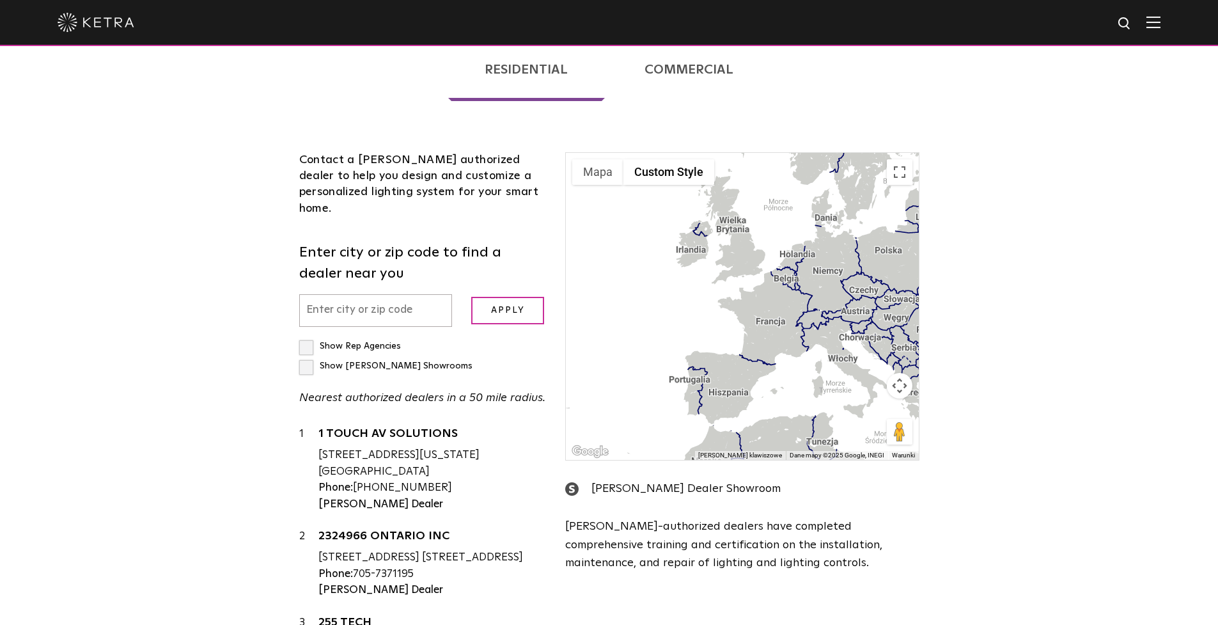
scroll to position [310, 0]
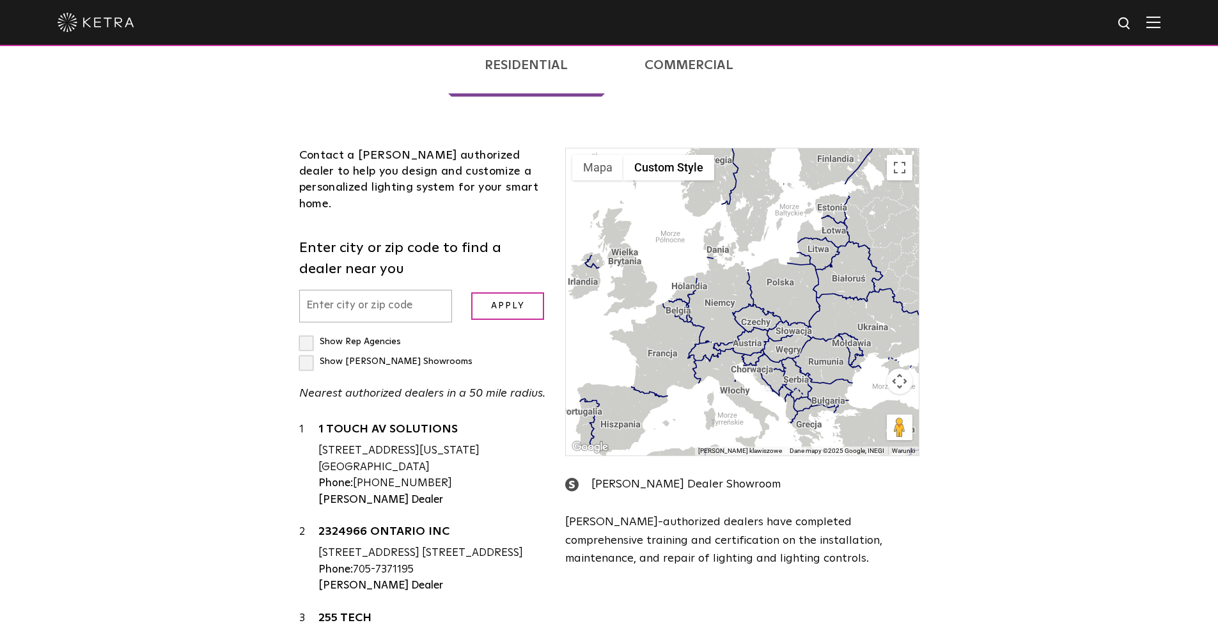
drag, startPoint x: 802, startPoint y: 295, endPoint x: 683, endPoint y: 335, distance: 125.4
click at [683, 335] on div at bounding box center [742, 301] width 352 height 307
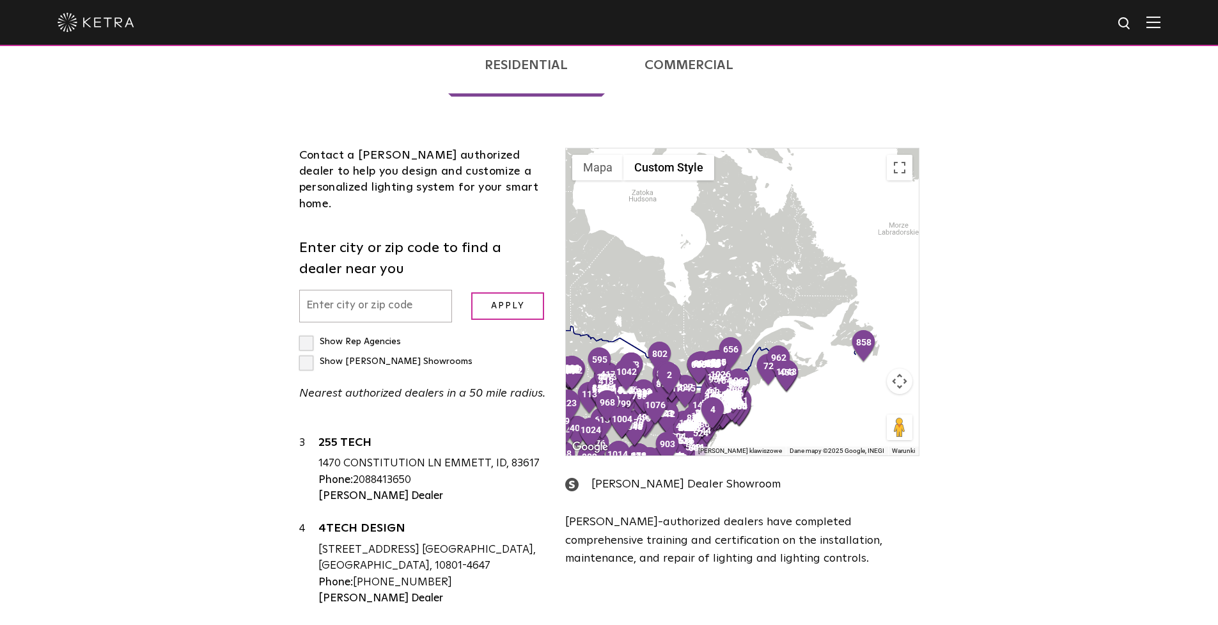
scroll to position [180, 0]
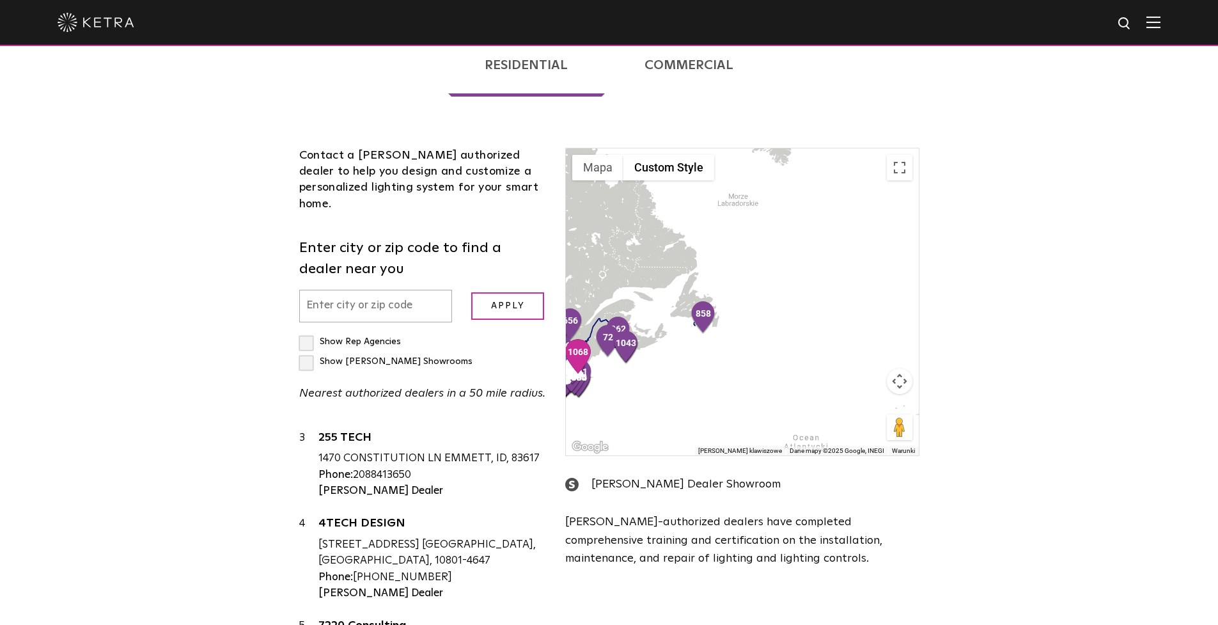
drag, startPoint x: 709, startPoint y: 327, endPoint x: 571, endPoint y: 307, distance: 138.9
click at [571, 307] on div at bounding box center [742, 301] width 352 height 307
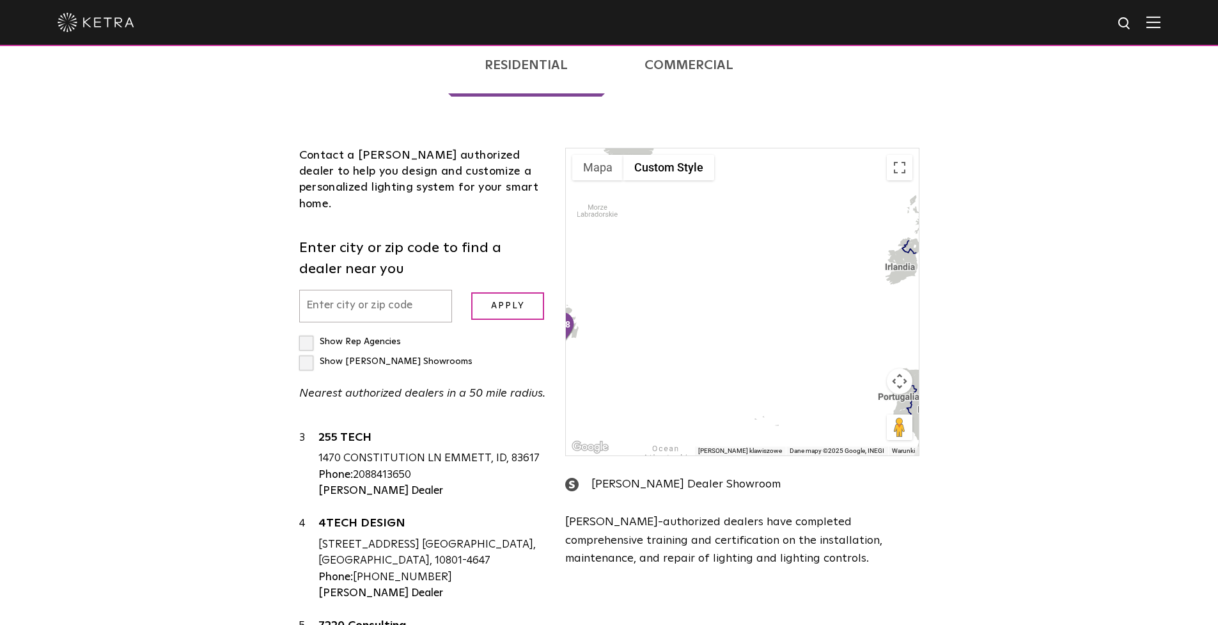
drag, startPoint x: 806, startPoint y: 274, endPoint x: 560, endPoint y: 310, distance: 248.2
click at [560, 310] on div "← Przesuń w lewo → Przesuń w prawo ↑ Przesuń w [PERSON_NAME] ↓ Przesuń w dół + …" at bounding box center [742, 367] width 373 height 439
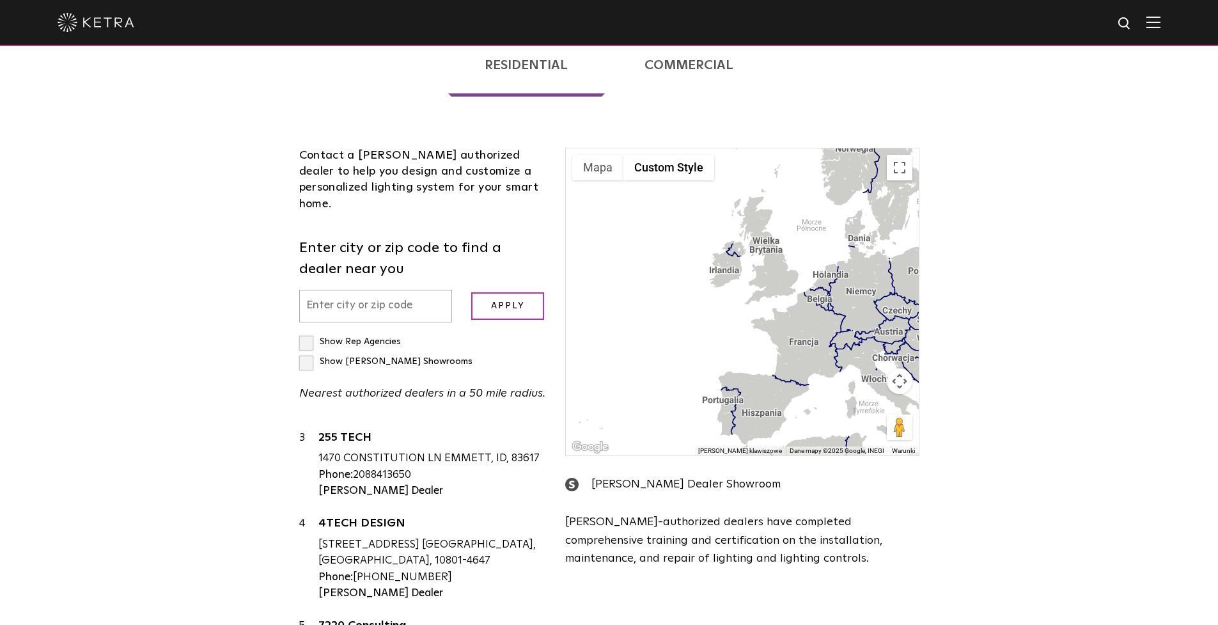
drag, startPoint x: 798, startPoint y: 290, endPoint x: 572, endPoint y: 294, distance: 226.4
click at [572, 294] on div at bounding box center [742, 301] width 352 height 307
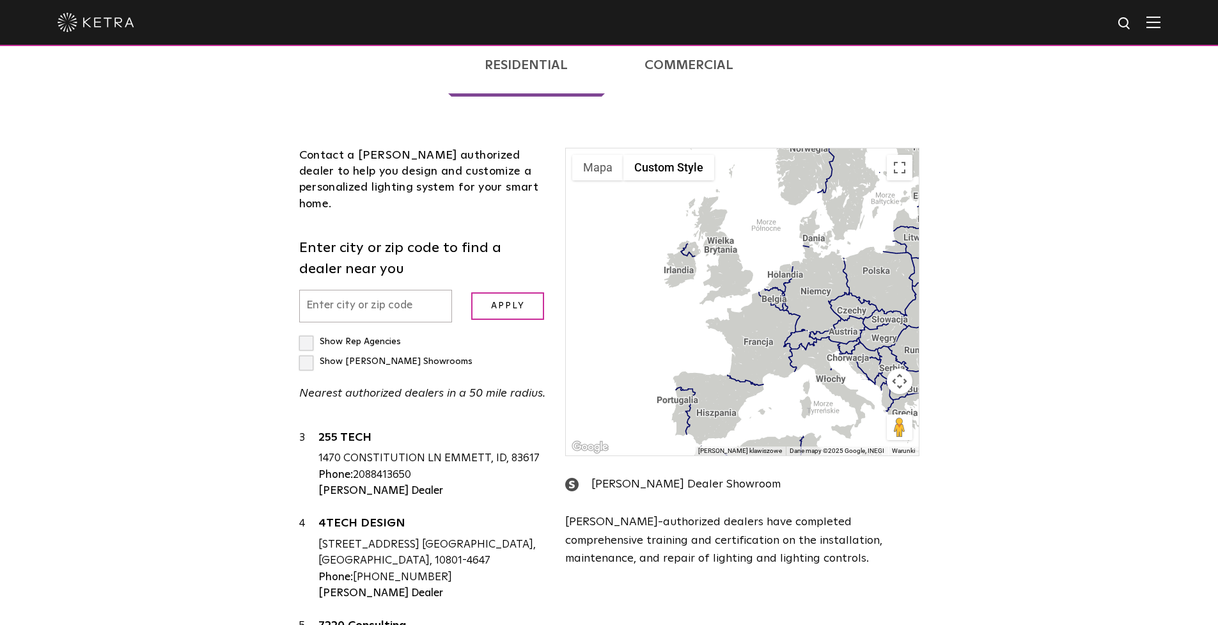
scroll to position [0, 0]
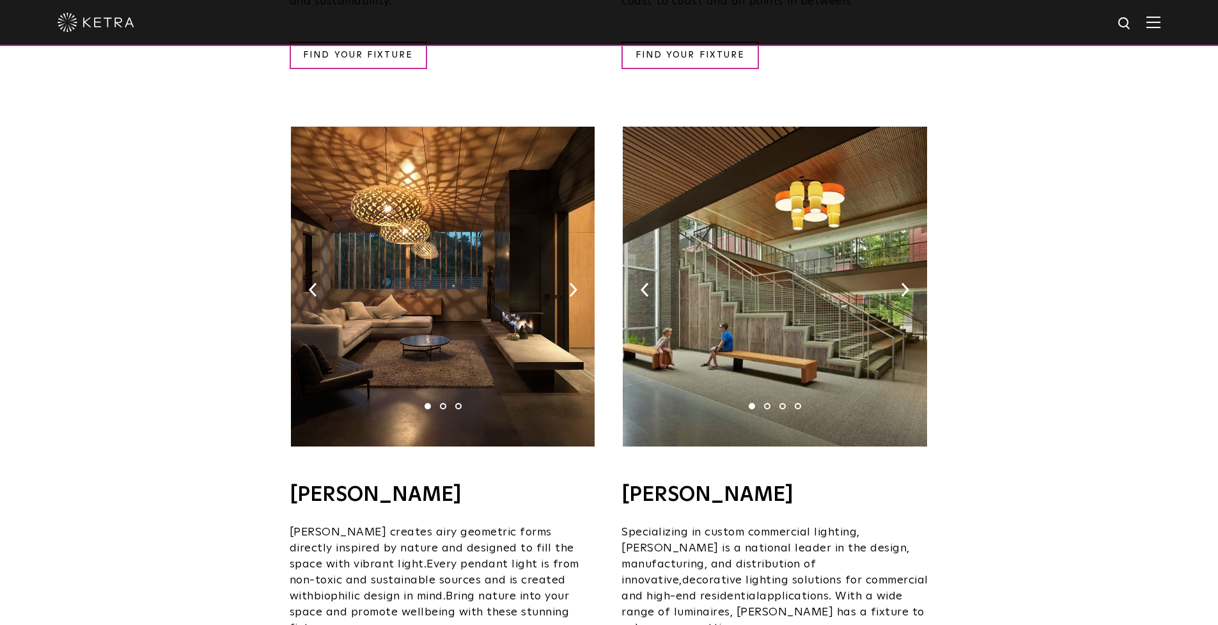
scroll to position [759, 0]
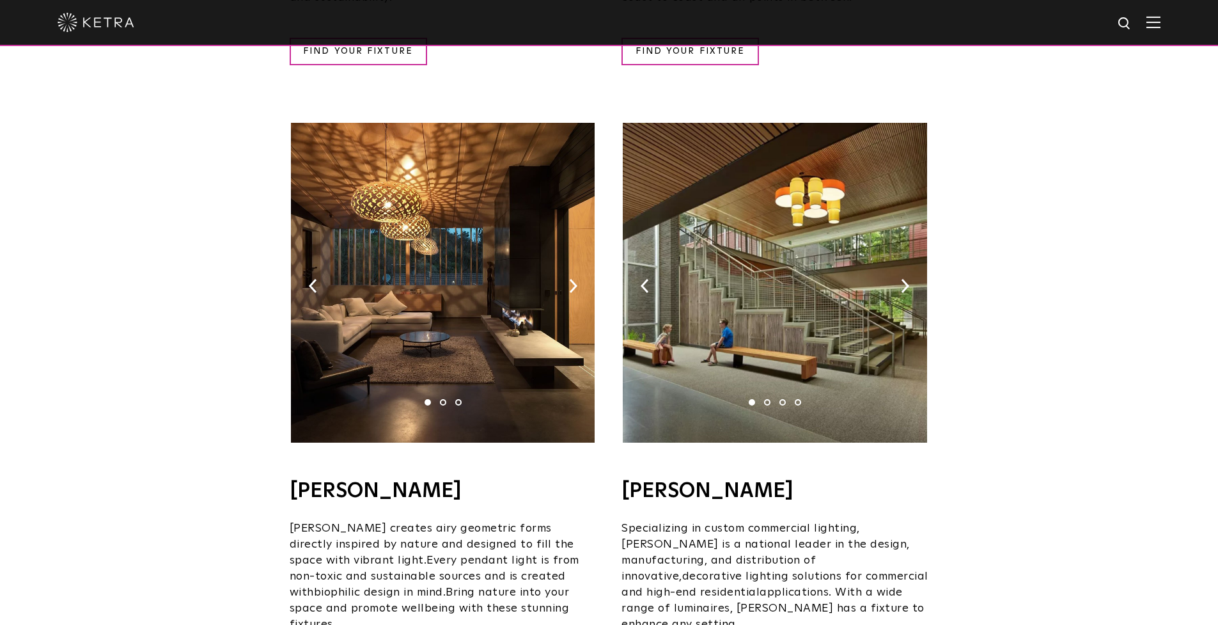
drag, startPoint x: 765, startPoint y: 378, endPoint x: 773, endPoint y: 383, distance: 9.2
click at [766, 399] on li "2" at bounding box center [767, 402] width 6 height 6
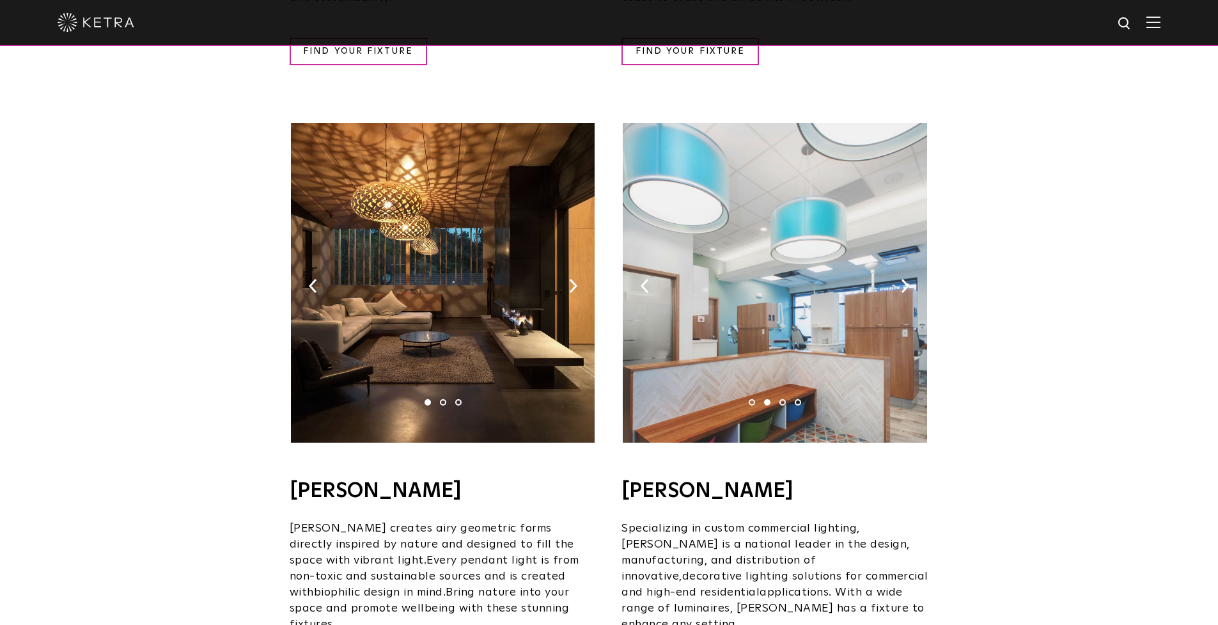
click at [783, 399] on li "3" at bounding box center [783, 402] width 6 height 6
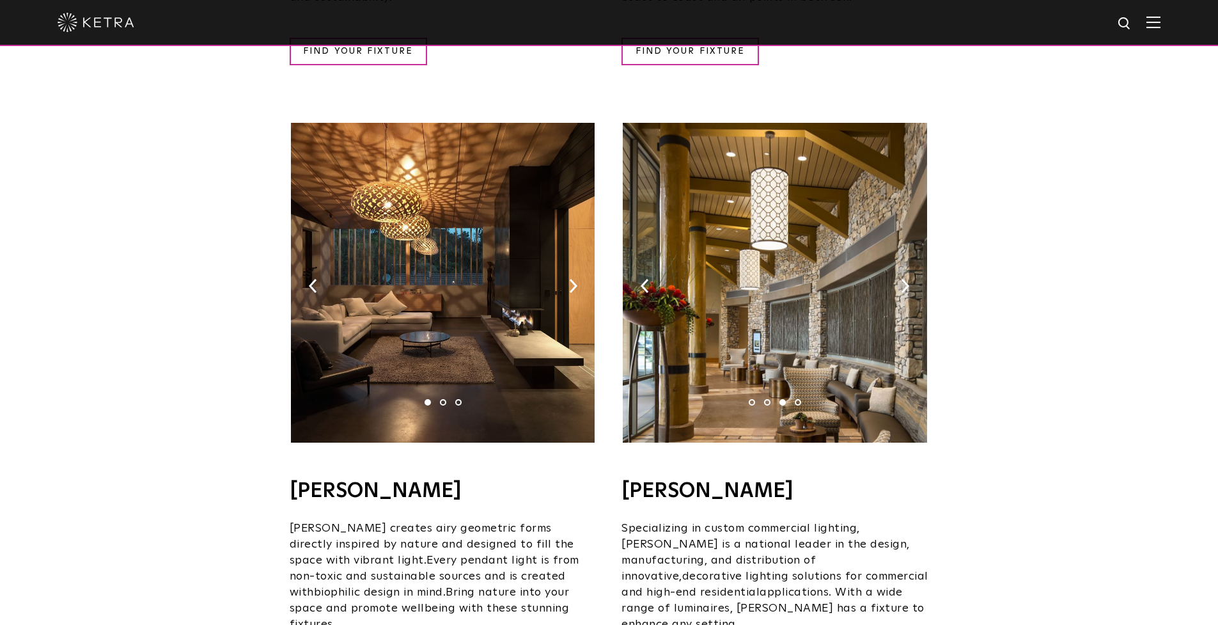
click at [798, 399] on li "4" at bounding box center [798, 402] width 6 height 6
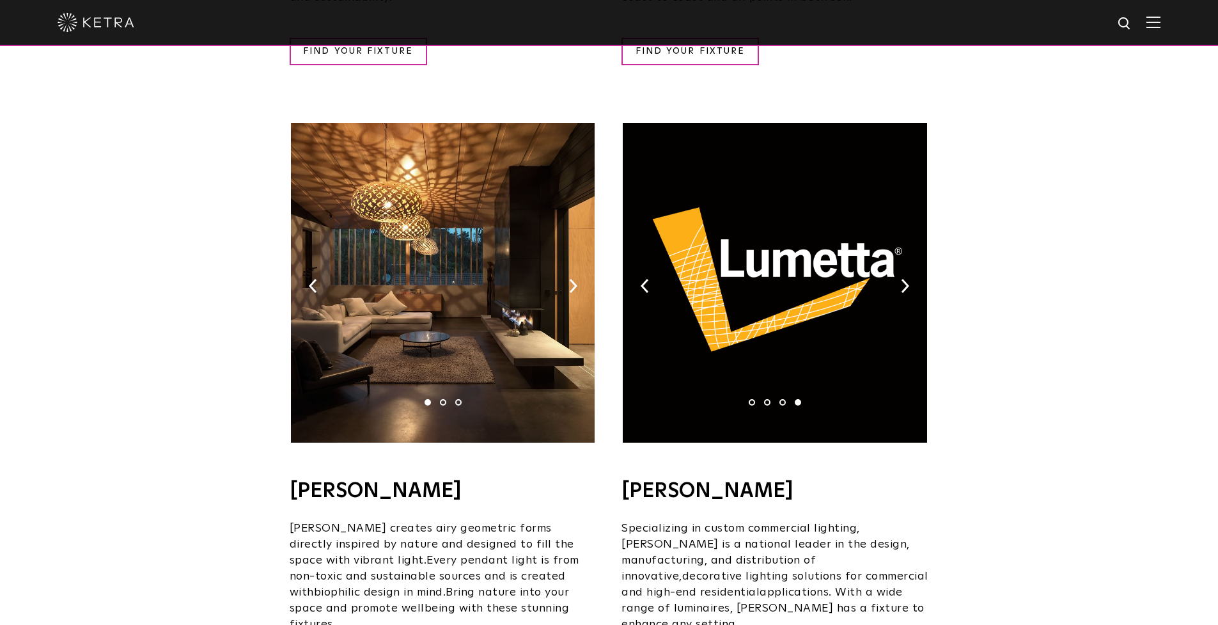
click at [444, 399] on li "2" at bounding box center [443, 402] width 6 height 6
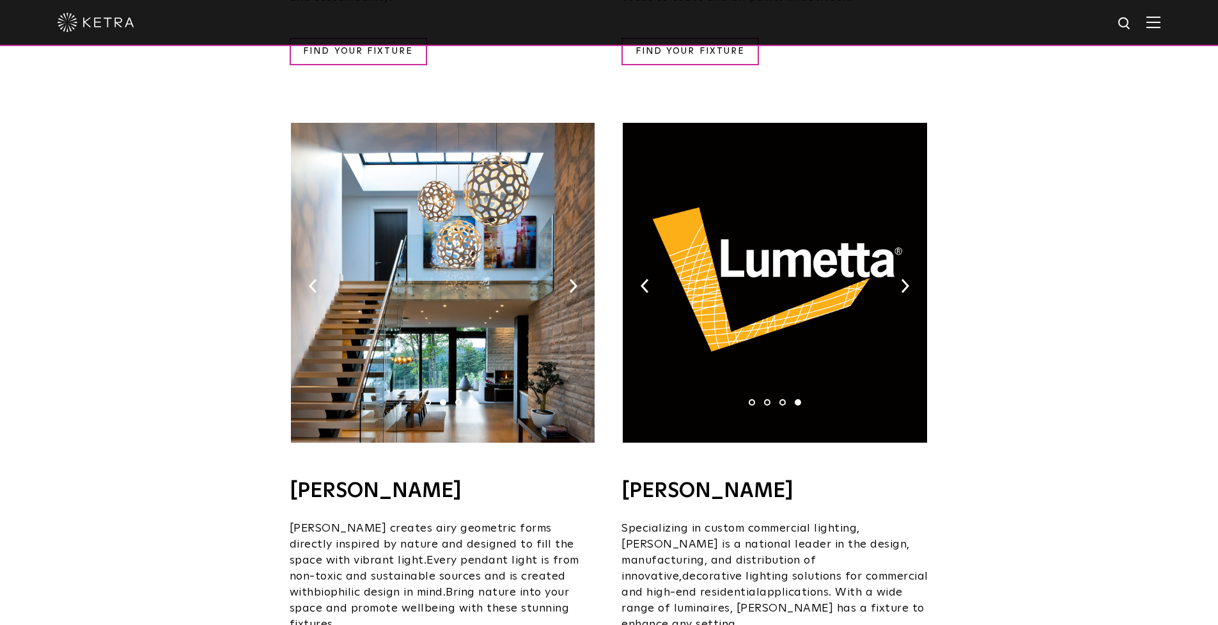
click at [459, 399] on li "3" at bounding box center [458, 402] width 6 height 6
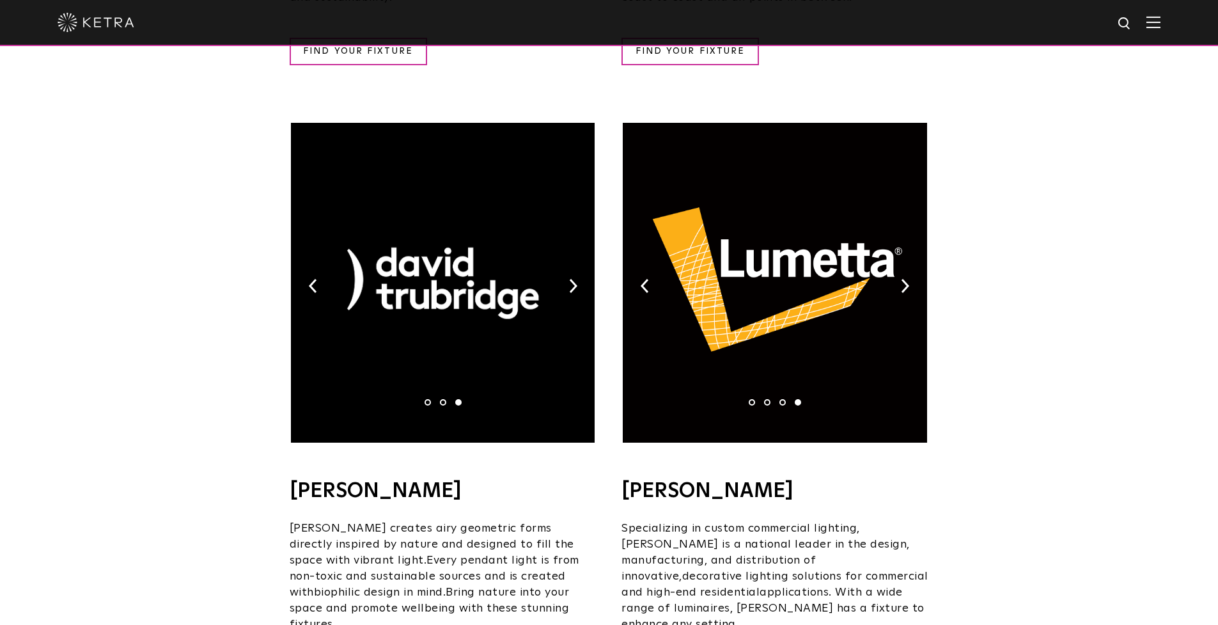
click at [431, 399] on ul "1 2 3" at bounding box center [443, 402] width 46 height 6
click at [425, 399] on li "1" at bounding box center [428, 402] width 6 height 6
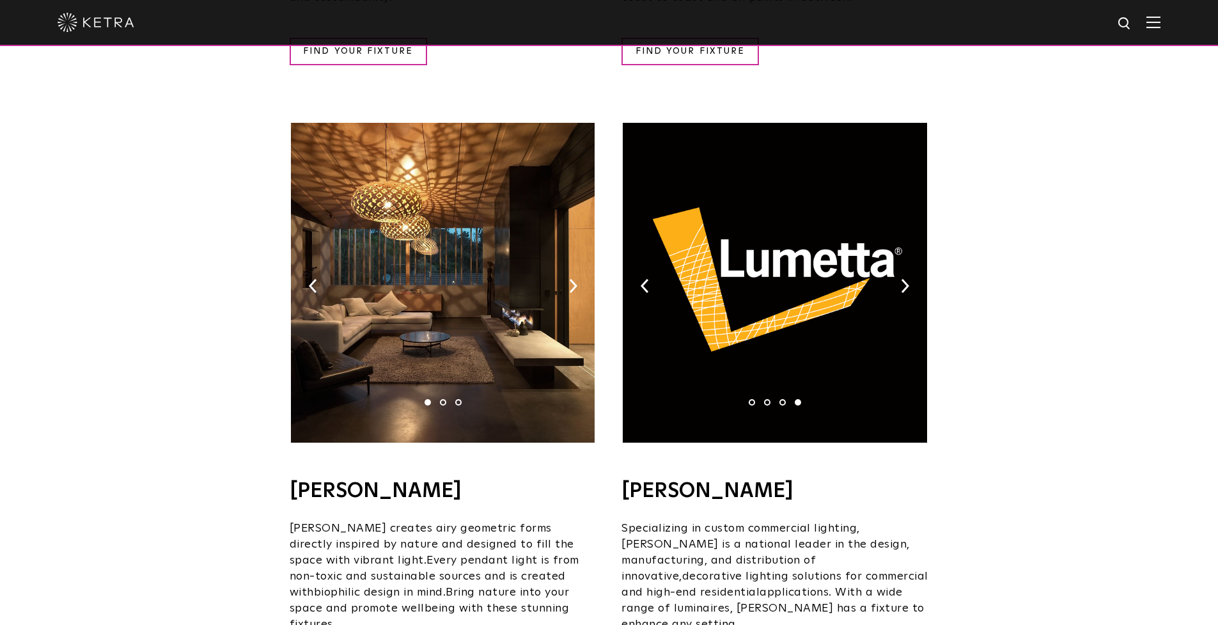
click at [444, 384] on img at bounding box center [443, 283] width 304 height 320
click at [443, 399] on li "2" at bounding box center [443, 402] width 6 height 6
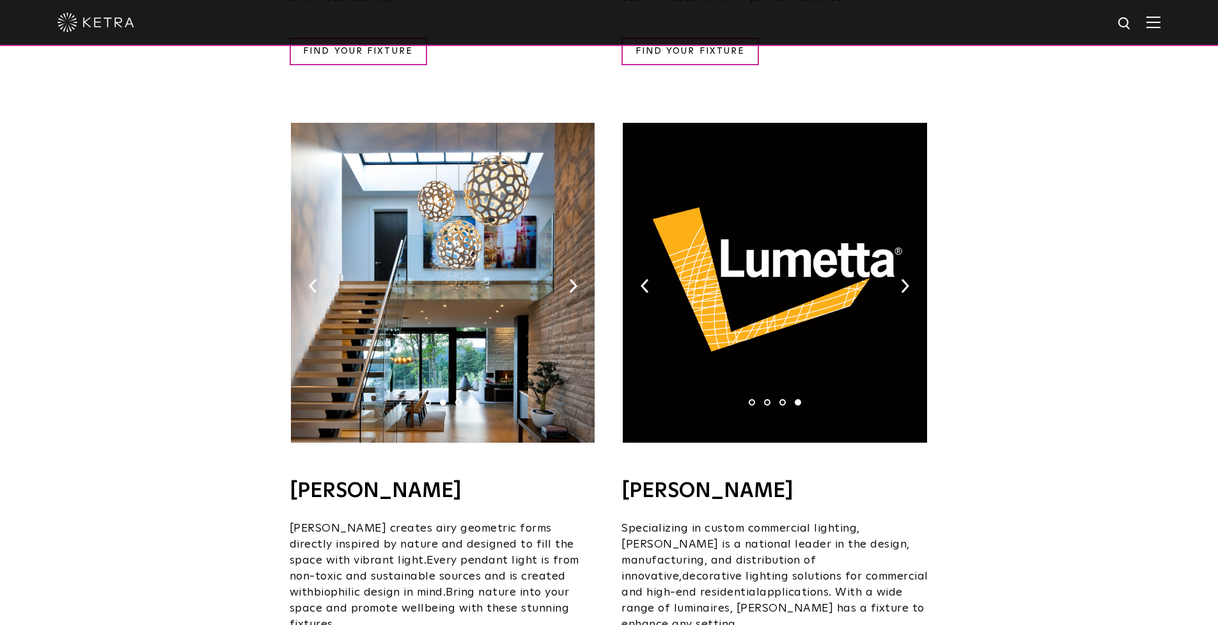
click at [458, 399] on li "3" at bounding box center [458, 402] width 6 height 6
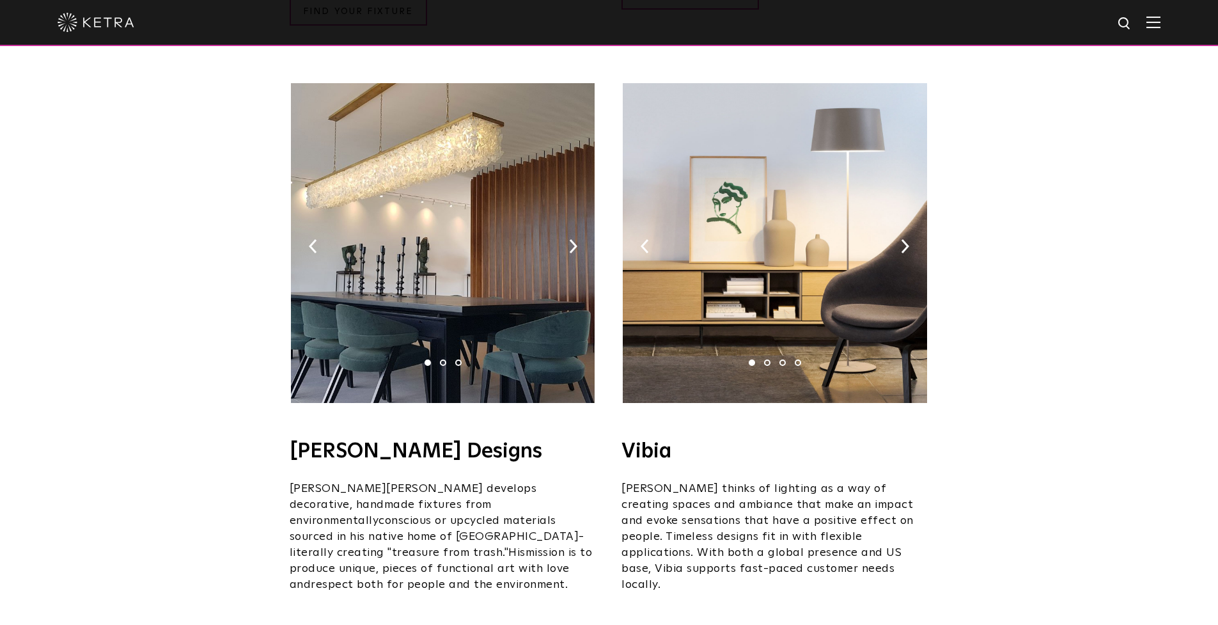
scroll to position [2056, 0]
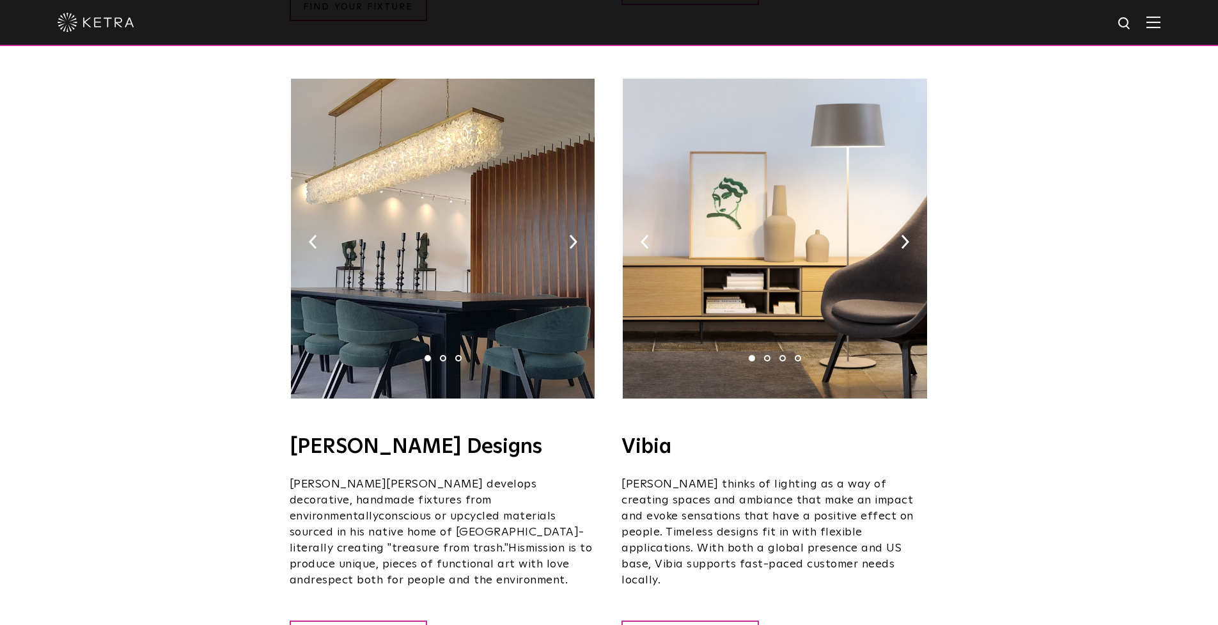
click at [761, 355] on ul "1 2 3 4" at bounding box center [774, 358] width 61 height 6
click at [765, 355] on li "2" at bounding box center [767, 358] width 6 height 6
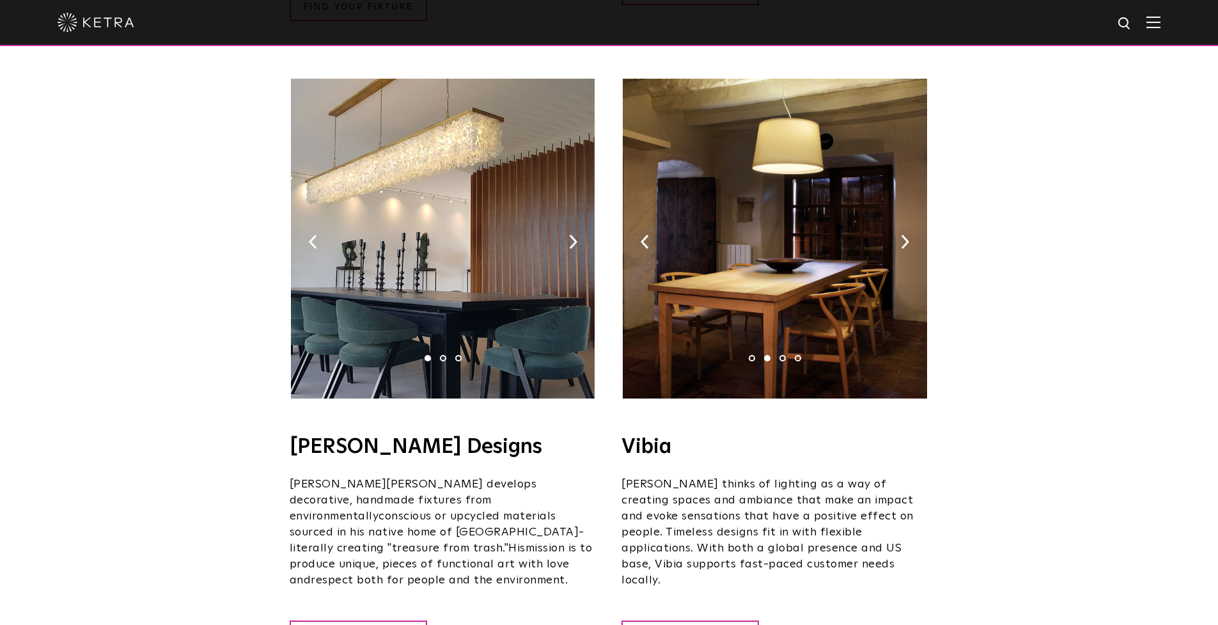
click at [784, 307] on img at bounding box center [775, 239] width 304 height 320
click at [786, 355] on ul "1 2 3 4" at bounding box center [774, 358] width 61 height 6
click at [784, 355] on li "3" at bounding box center [783, 358] width 6 height 6
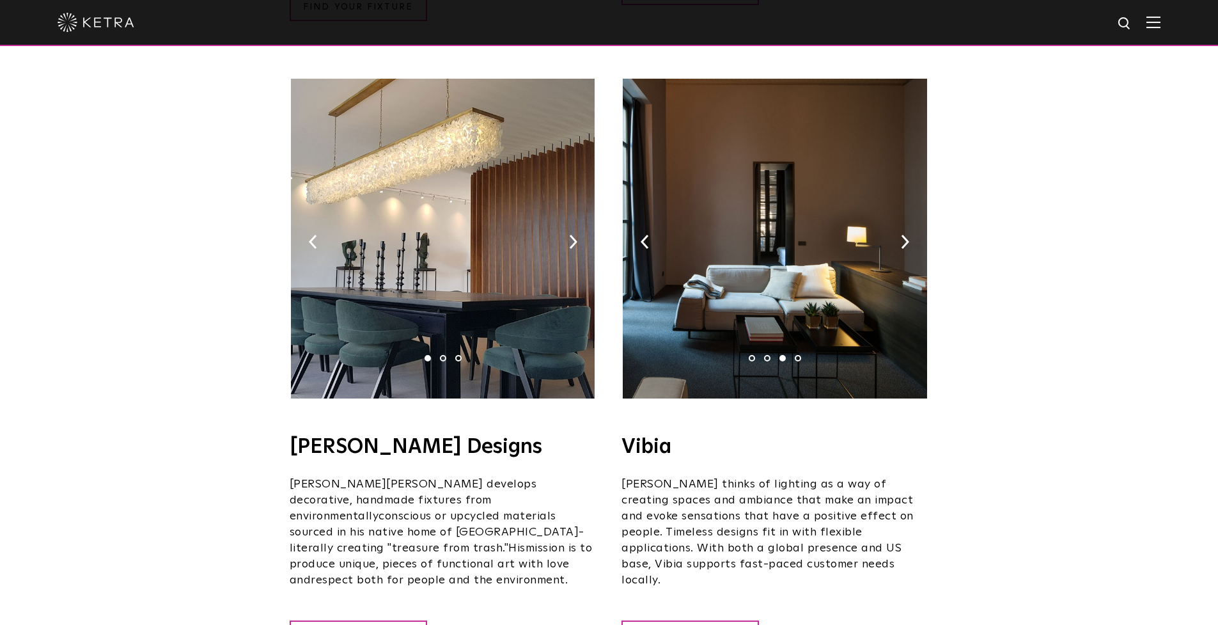
click at [800, 355] on li "4" at bounding box center [798, 358] width 6 height 6
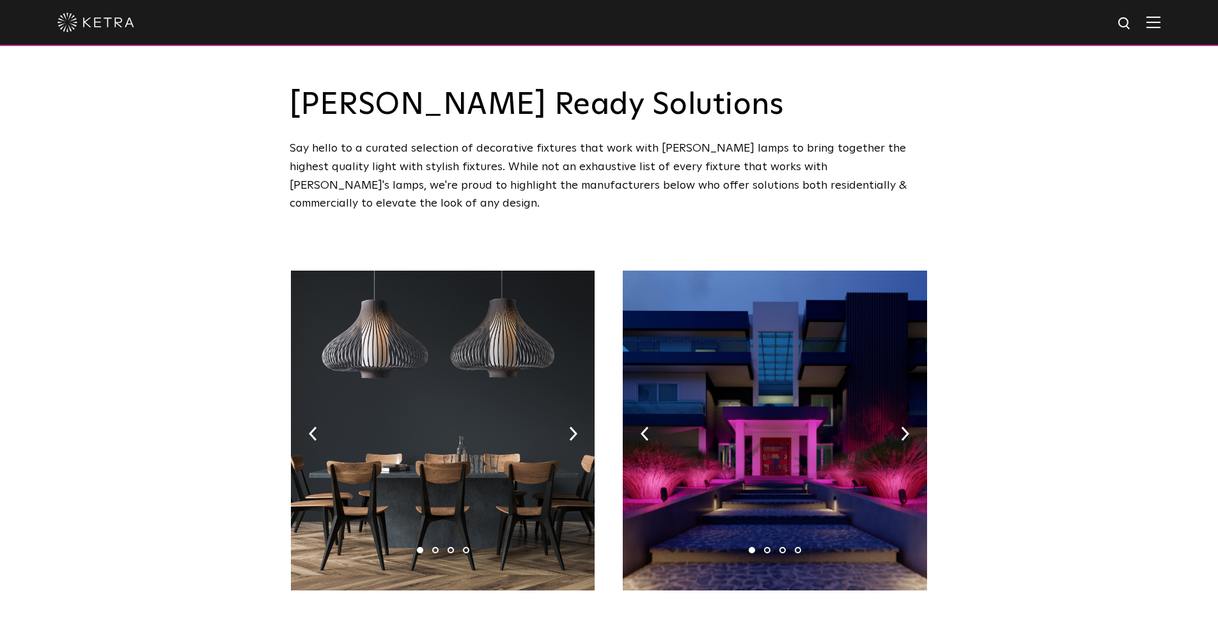
scroll to position [0, 0]
click at [904, 427] on img at bounding box center [905, 434] width 8 height 14
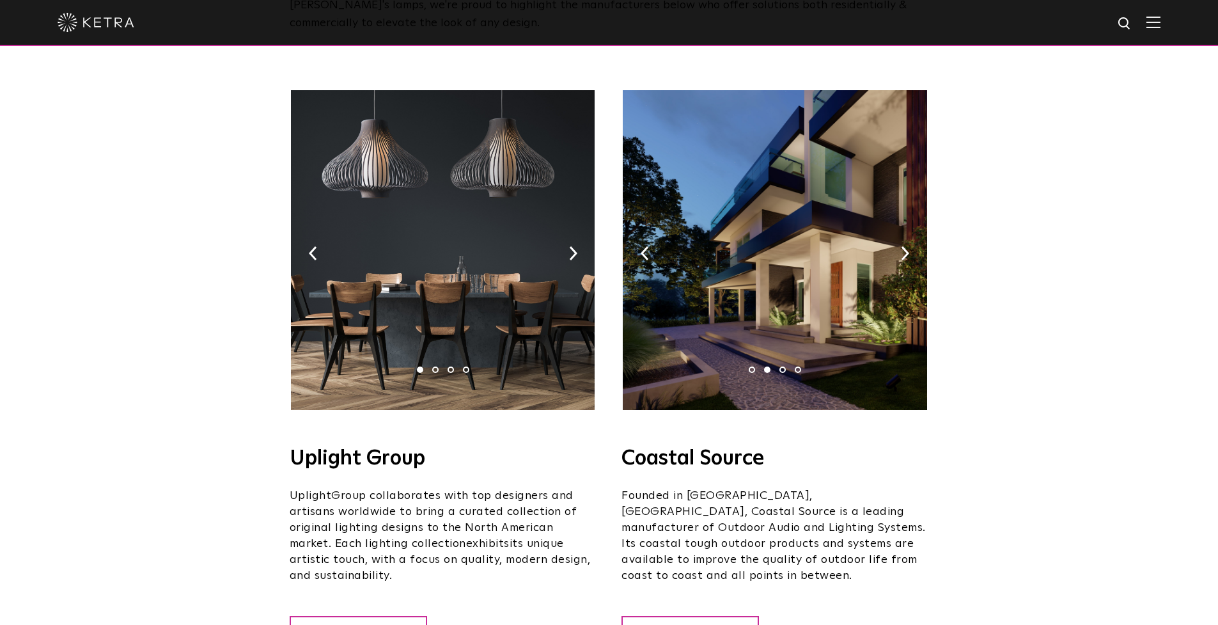
click at [466, 166] on img at bounding box center [443, 250] width 304 height 320
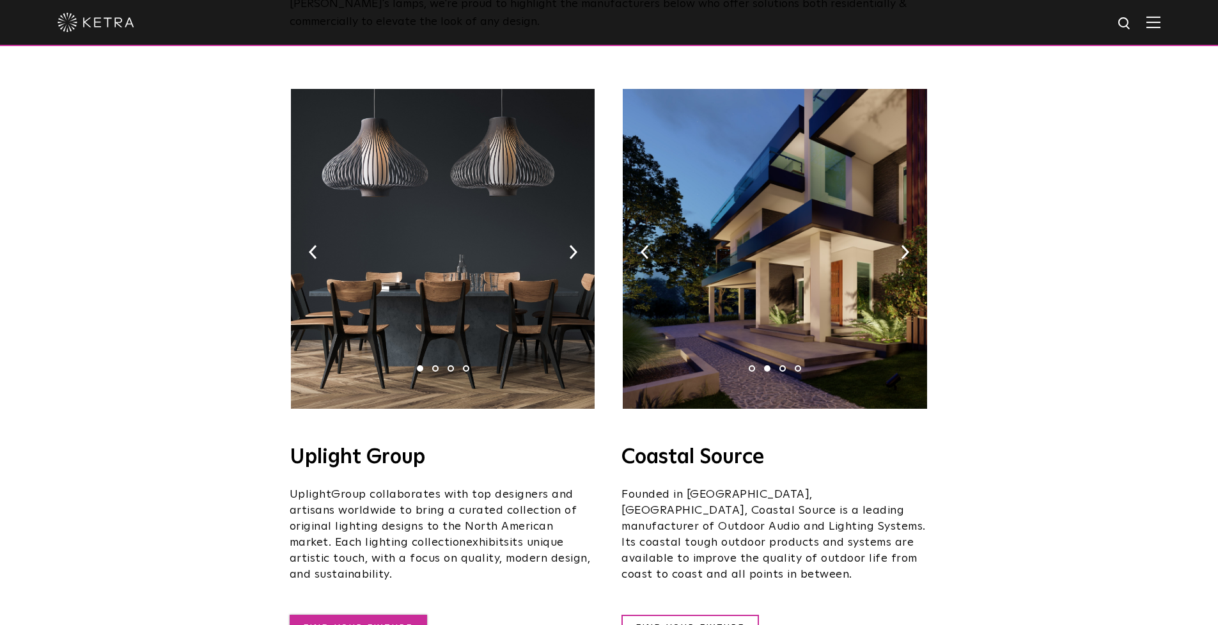
click at [314, 615] on link "FIND YOUR FIXTURE" at bounding box center [359, 629] width 138 height 28
